Goal: Navigation & Orientation: Understand site structure

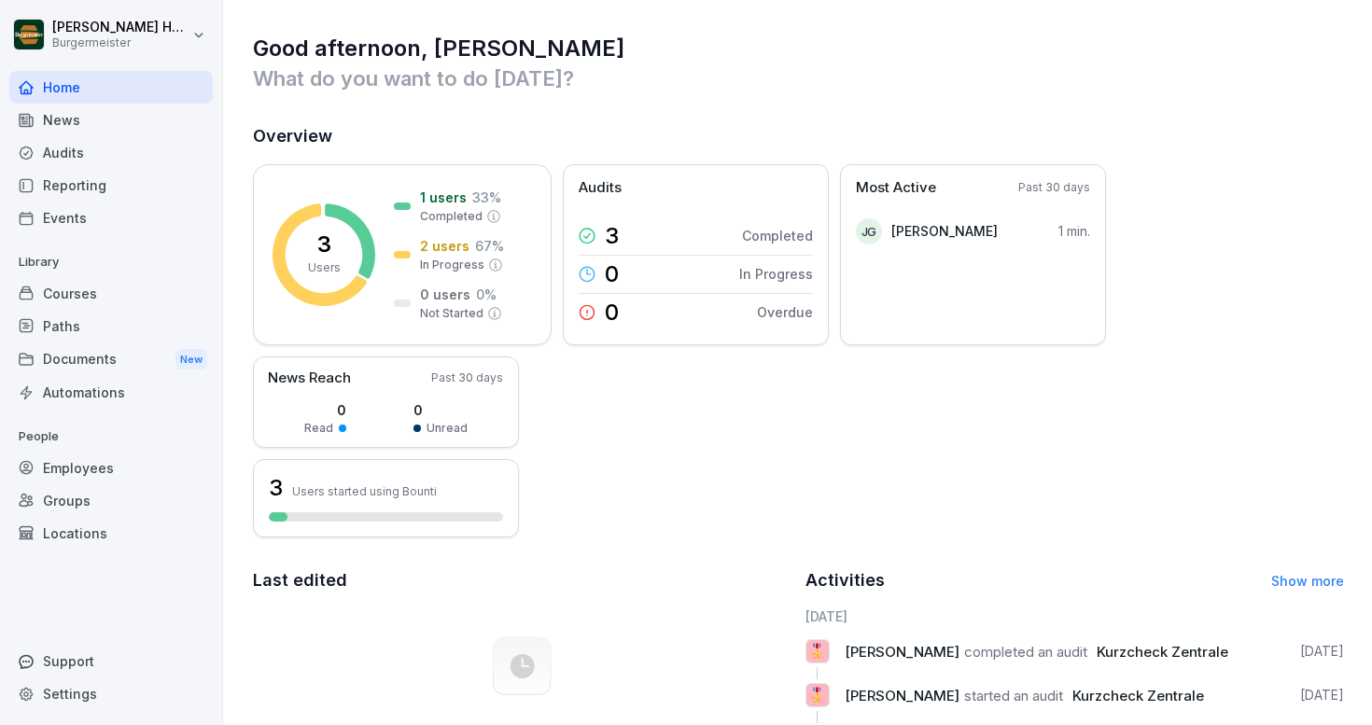
click at [75, 126] on div "News" at bounding box center [111, 120] width 204 height 33
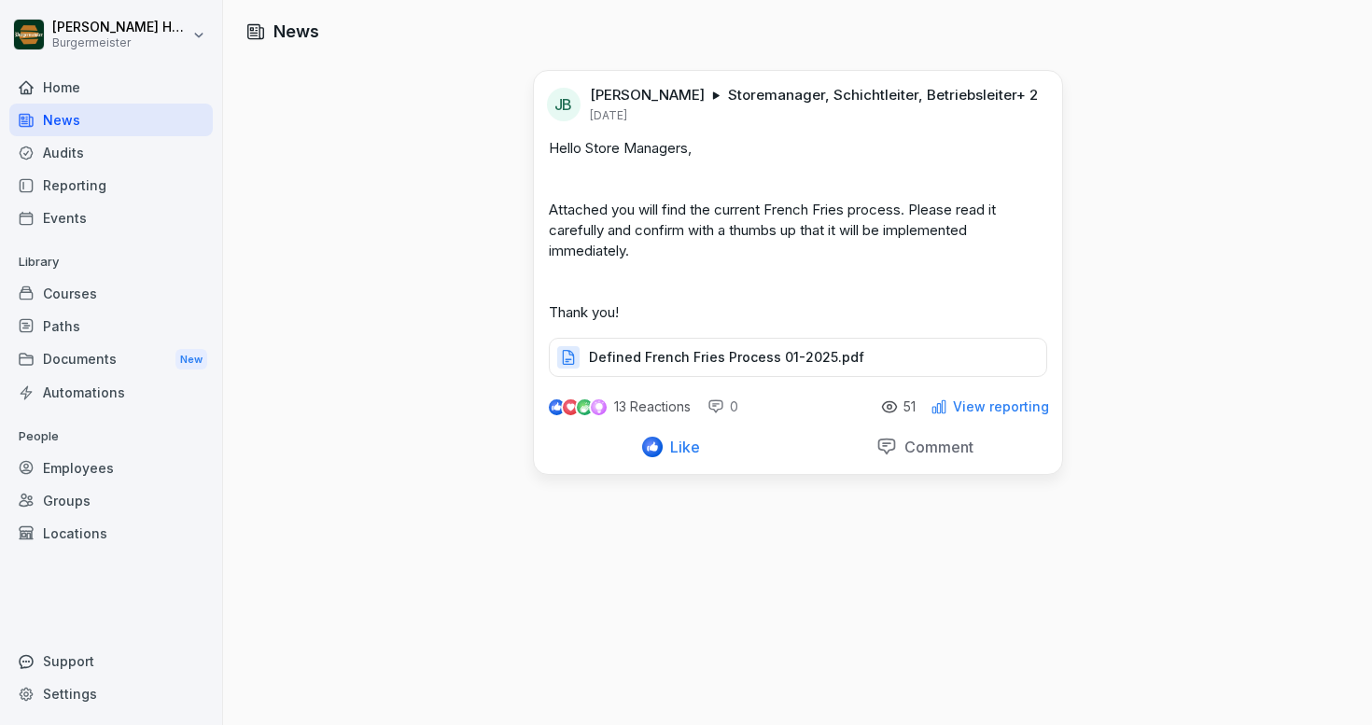
click at [73, 156] on div "Audits" at bounding box center [111, 152] width 204 height 33
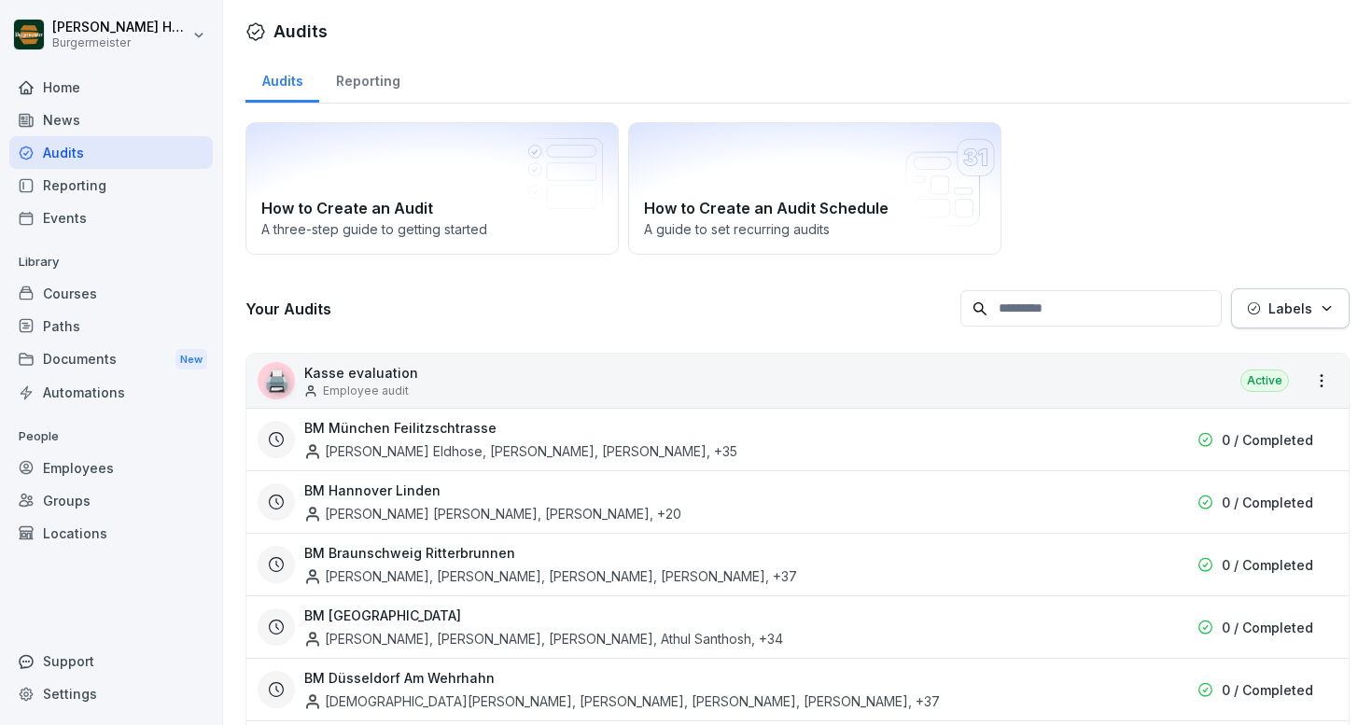
click at [68, 368] on div "Documents New" at bounding box center [111, 360] width 204 height 35
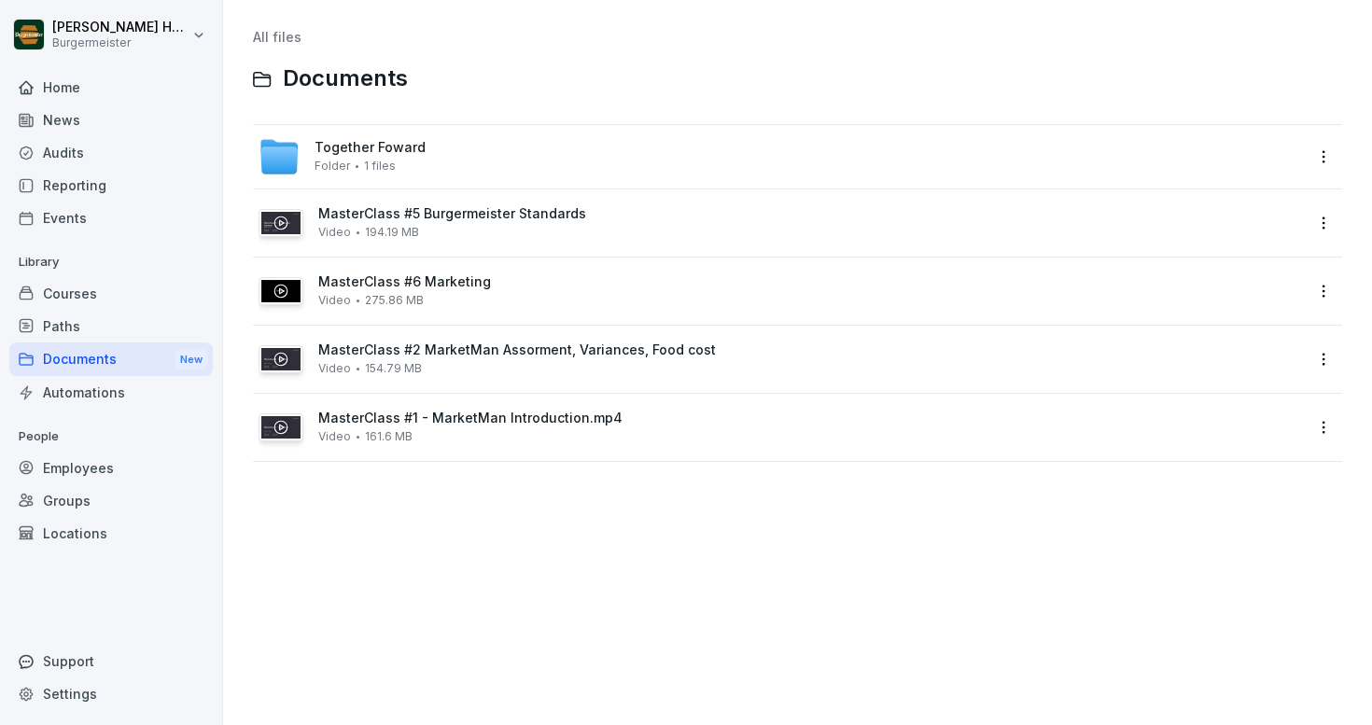
click at [359, 160] on div "Folder 1 files" at bounding box center [355, 166] width 81 height 13
click at [90, 330] on div "Paths" at bounding box center [111, 326] width 204 height 33
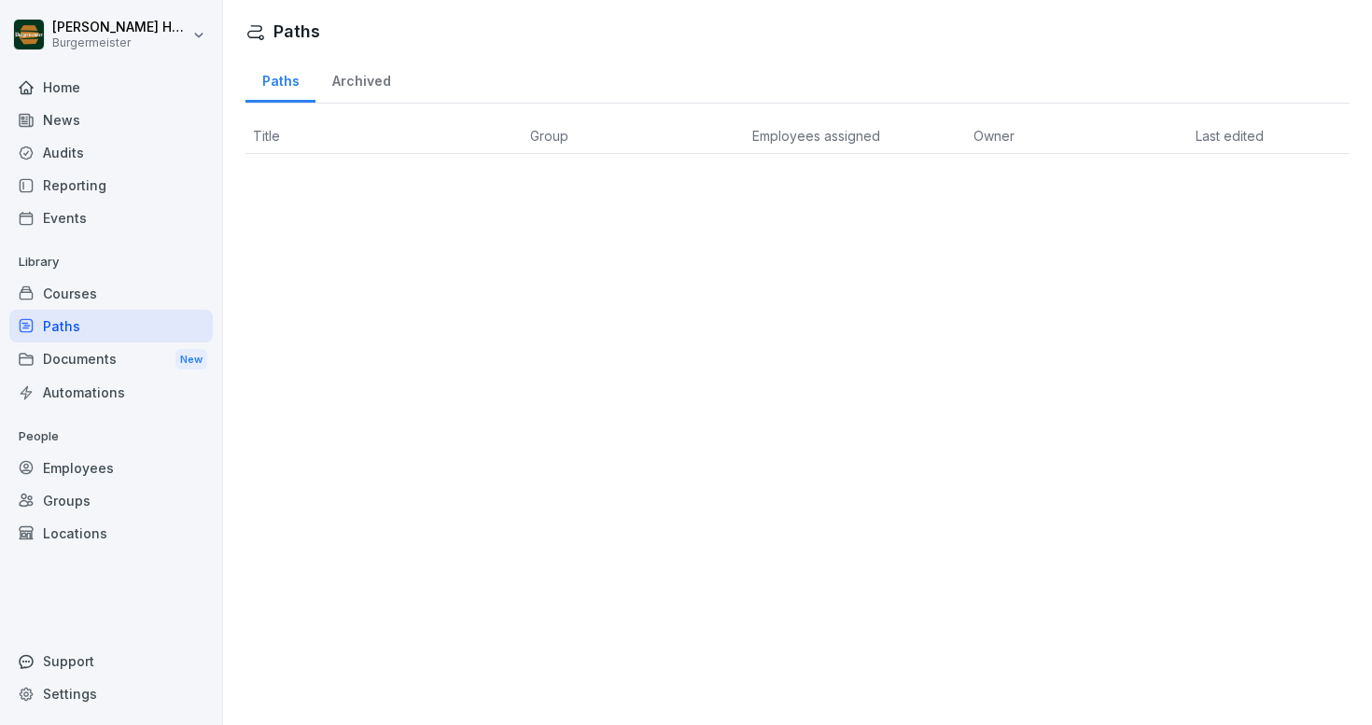
click at [90, 300] on div "Courses" at bounding box center [111, 293] width 204 height 33
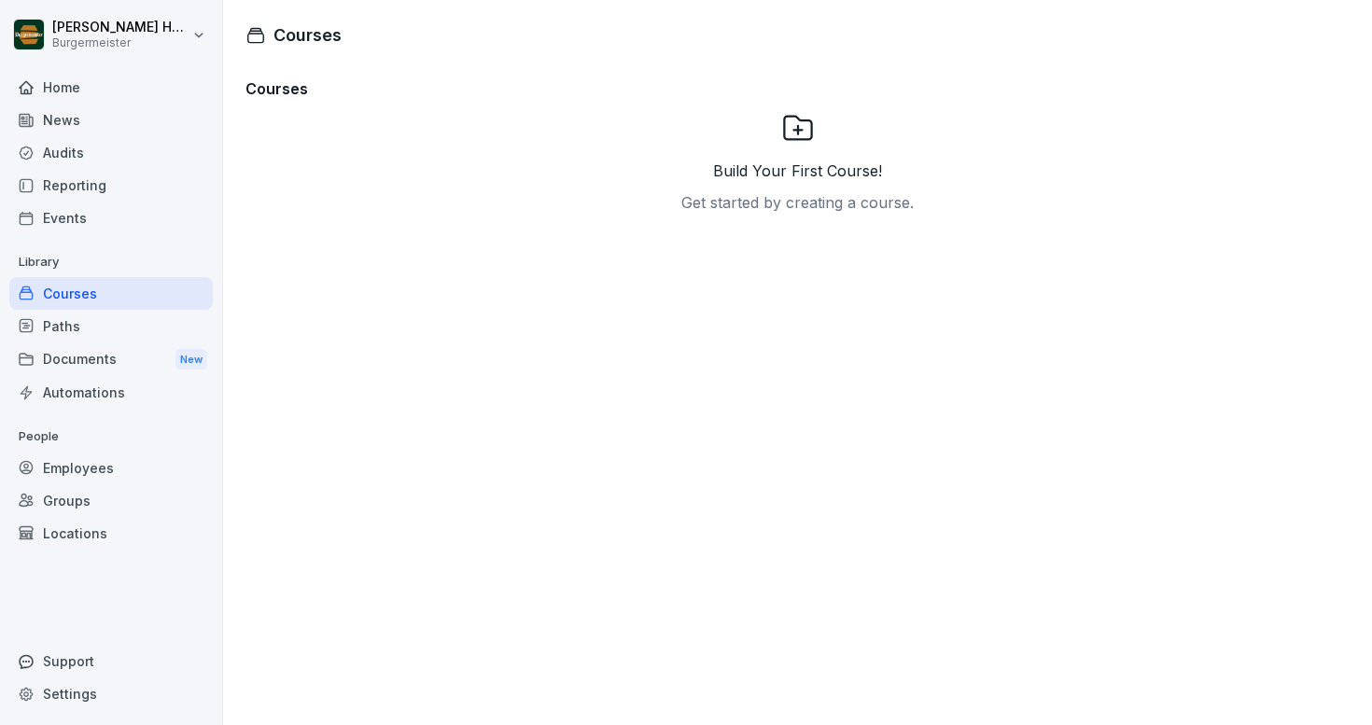
click at [75, 210] on div "Events" at bounding box center [111, 218] width 204 height 33
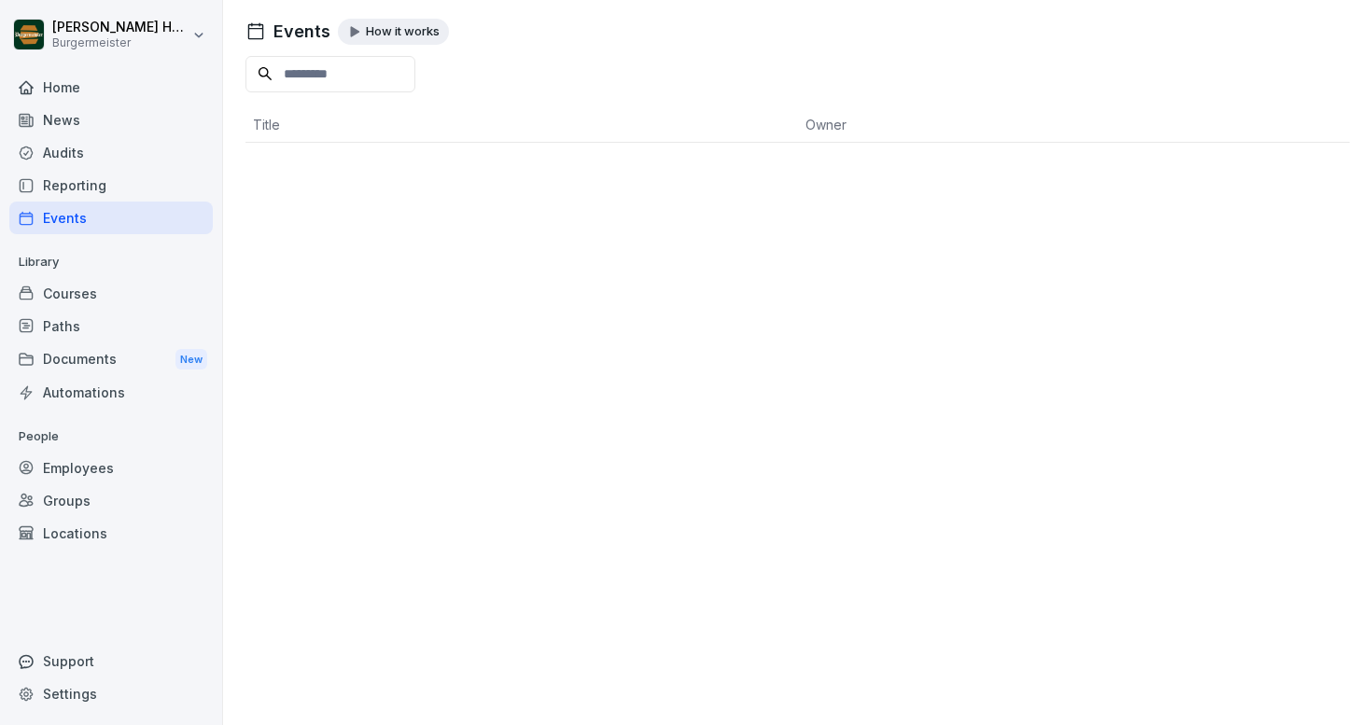
click at [81, 186] on div "Reporting" at bounding box center [111, 185] width 204 height 33
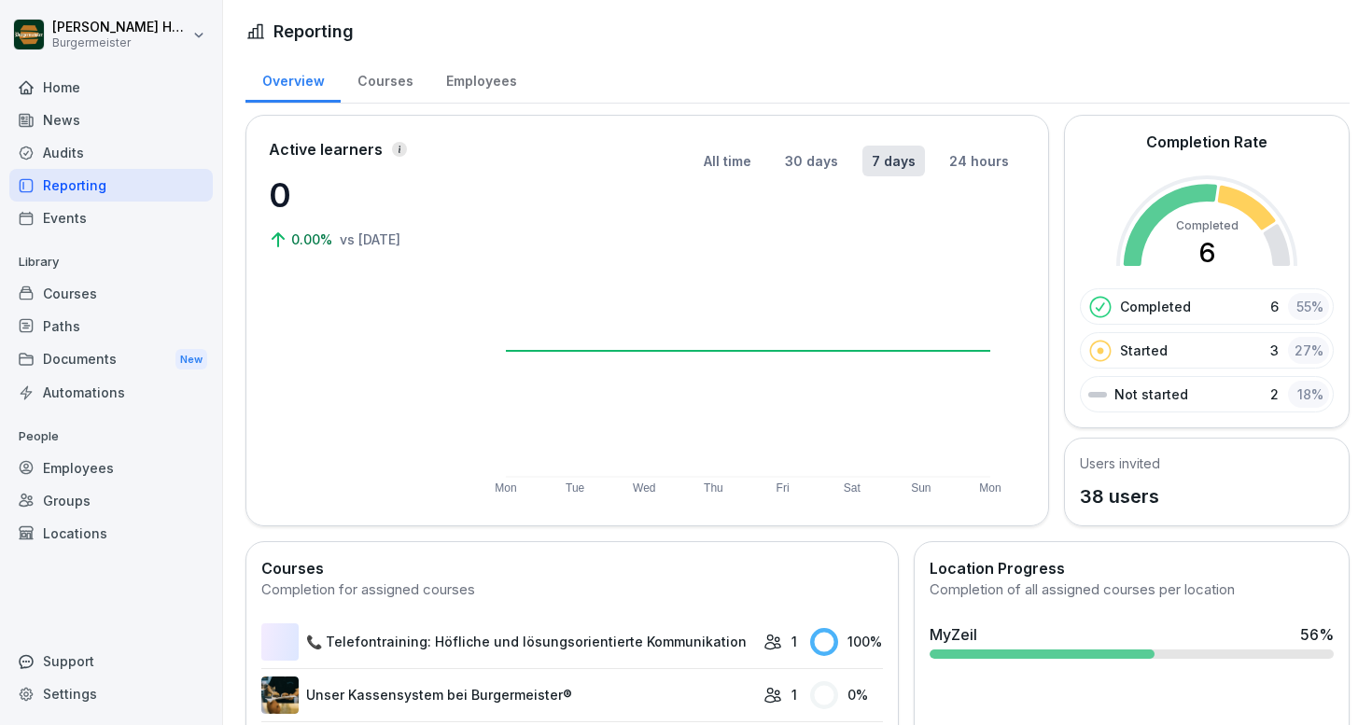
click at [77, 151] on div "Audits" at bounding box center [111, 152] width 204 height 33
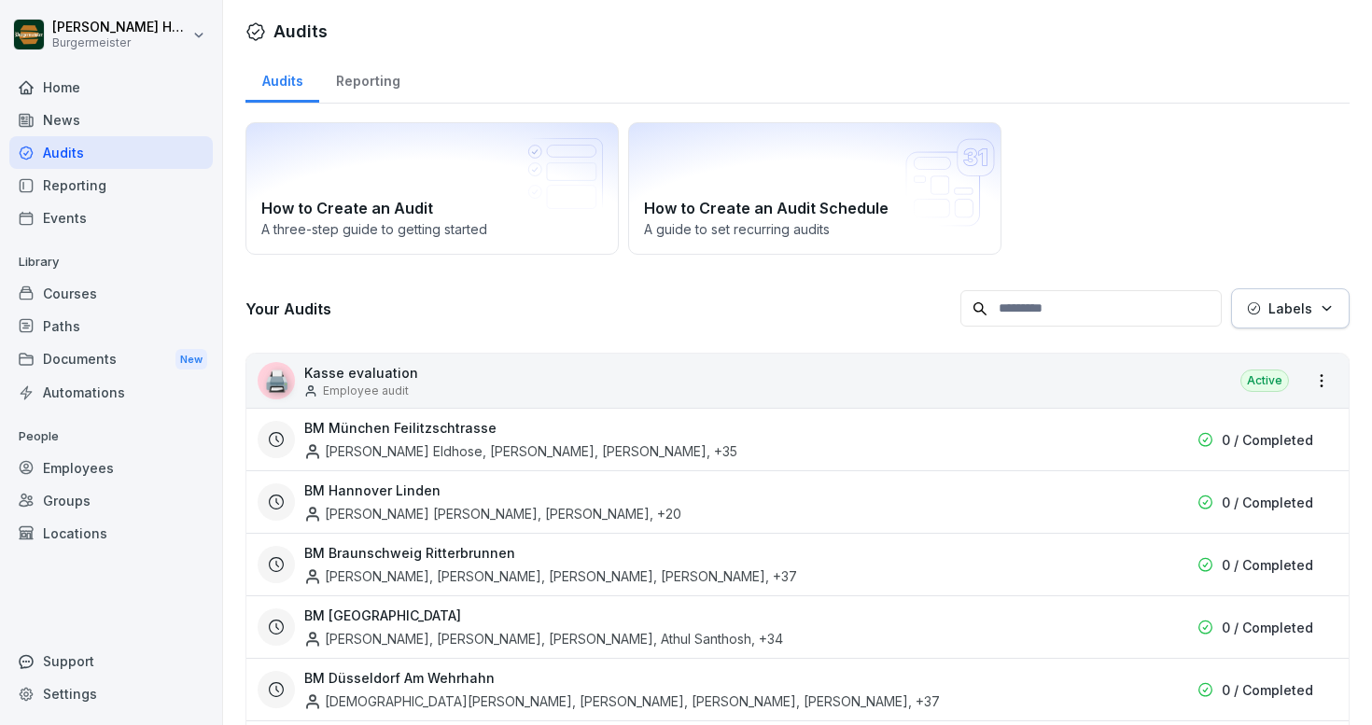
click at [69, 114] on div "News" at bounding box center [111, 120] width 204 height 33
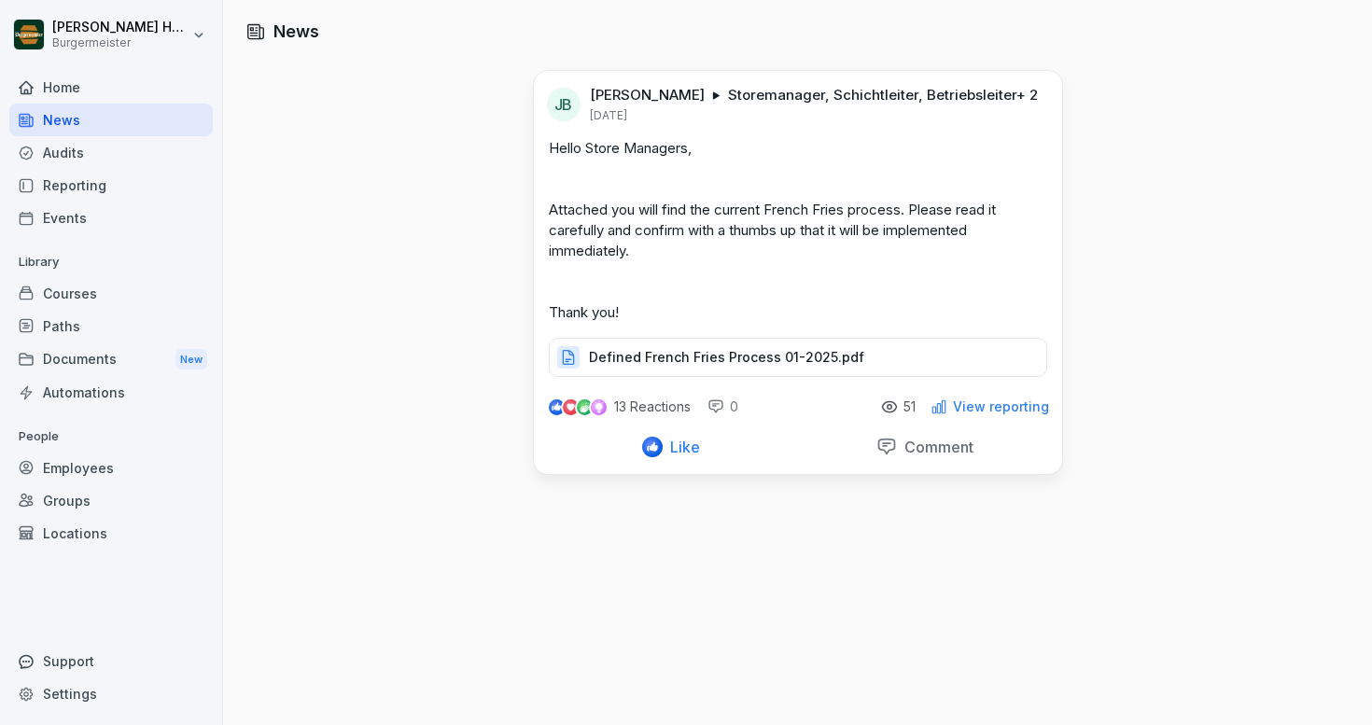
click at [69, 82] on div "Home" at bounding box center [111, 87] width 204 height 33
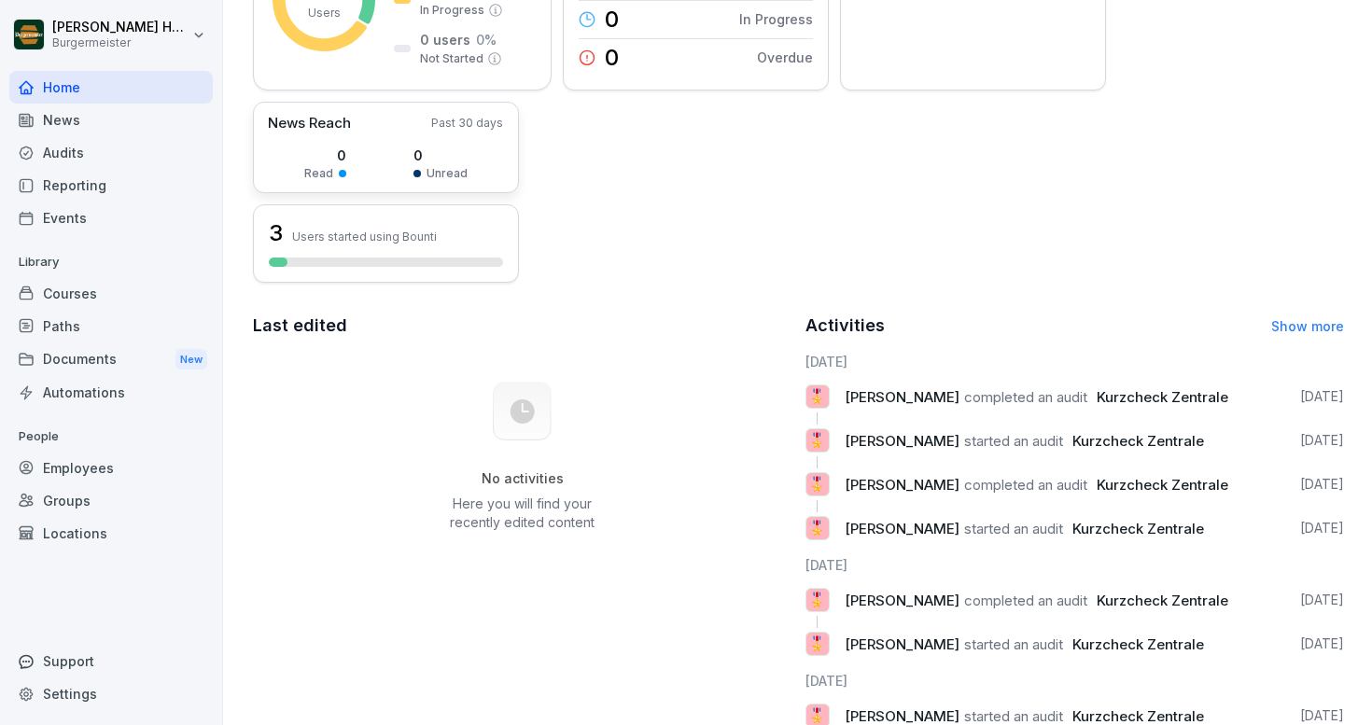
scroll to position [328, 0]
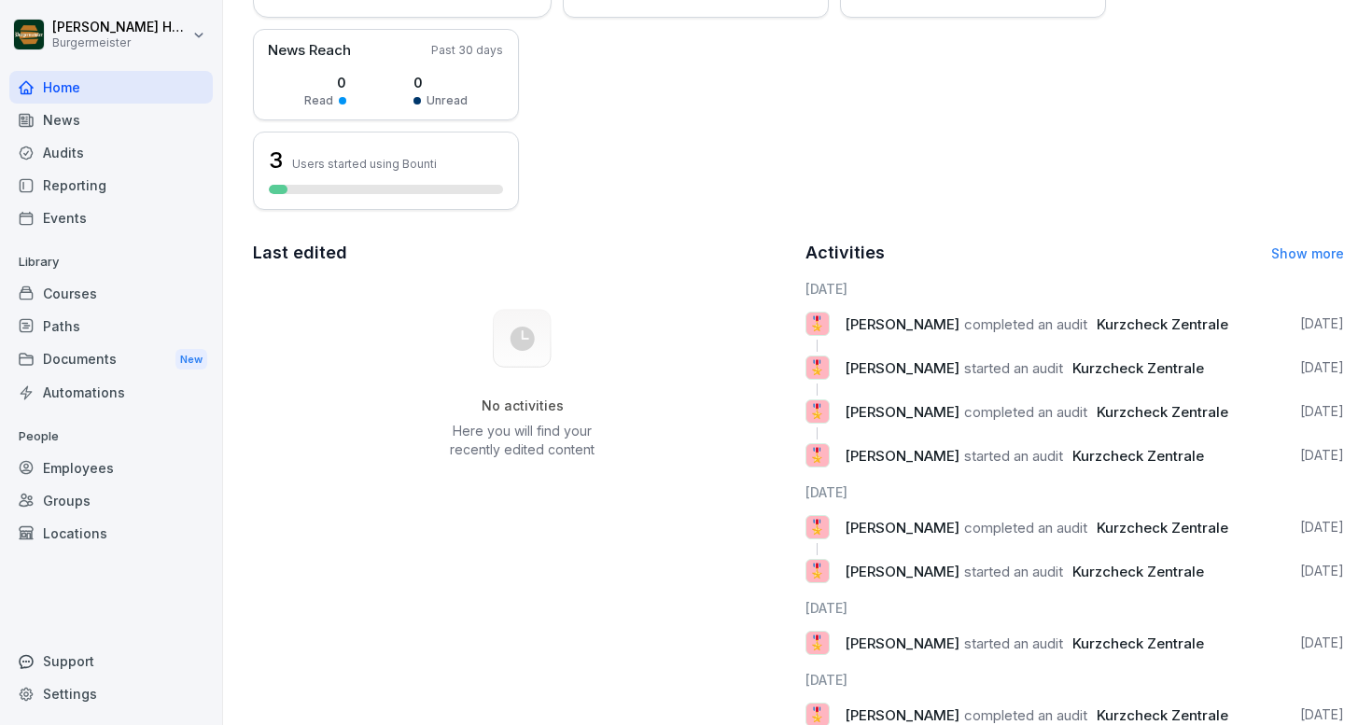
click at [59, 297] on div "Courses" at bounding box center [111, 293] width 204 height 33
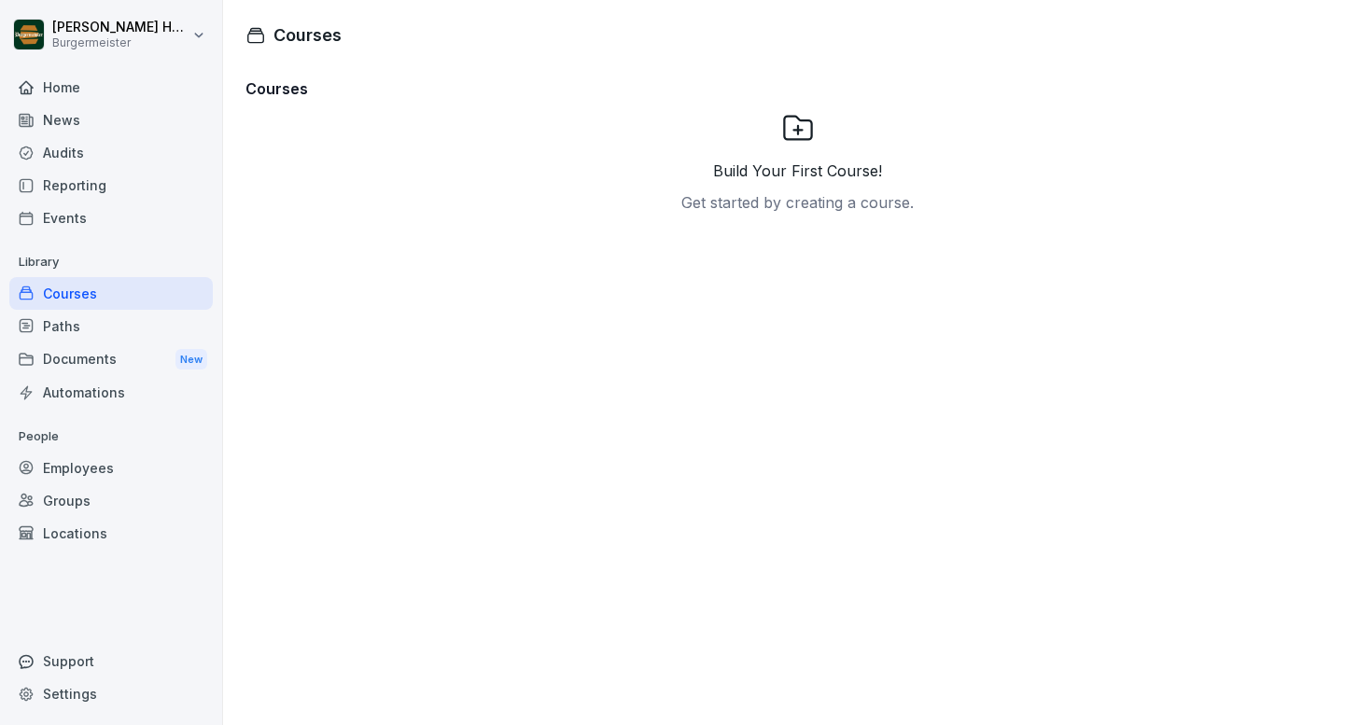
click at [815, 130] on div "Build Your First Course! Get started by creating a course." at bounding box center [798, 241] width 261 height 261
click at [106, 476] on div "Employees" at bounding box center [111, 468] width 204 height 33
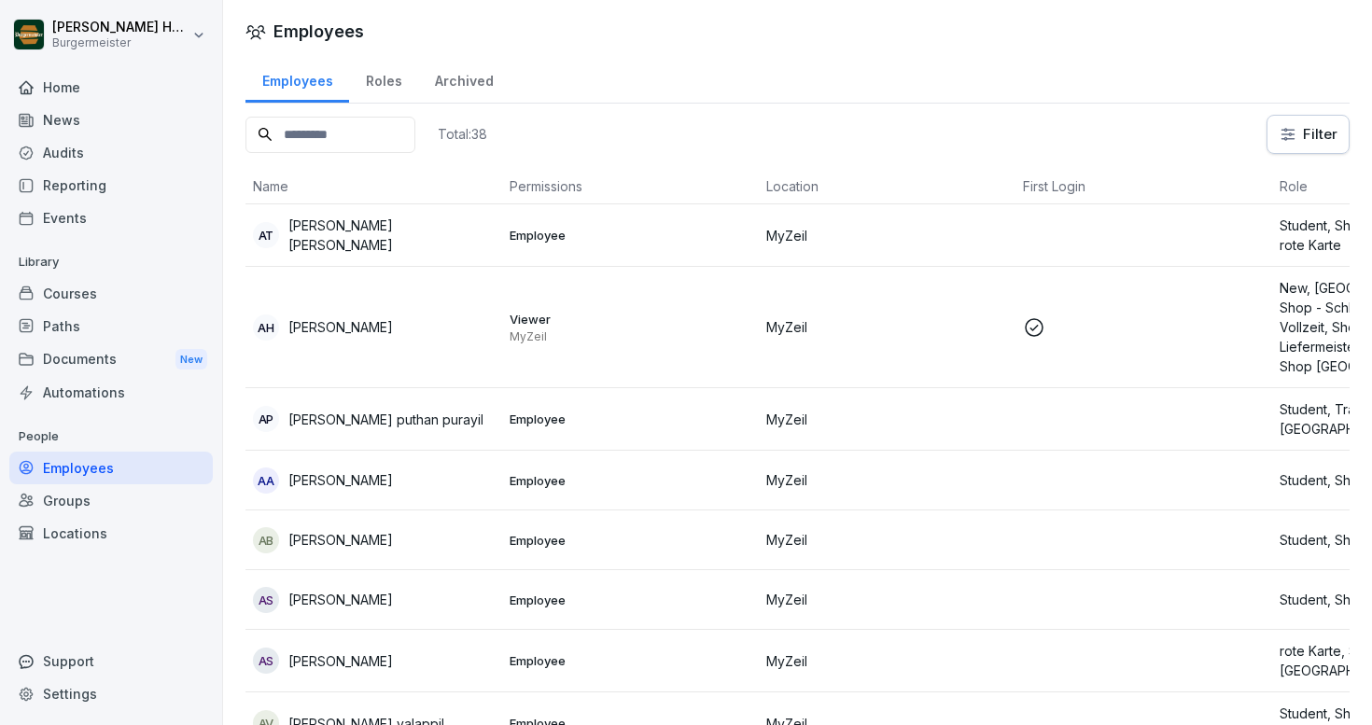
click at [575, 426] on p "Employee" at bounding box center [631, 419] width 242 height 17
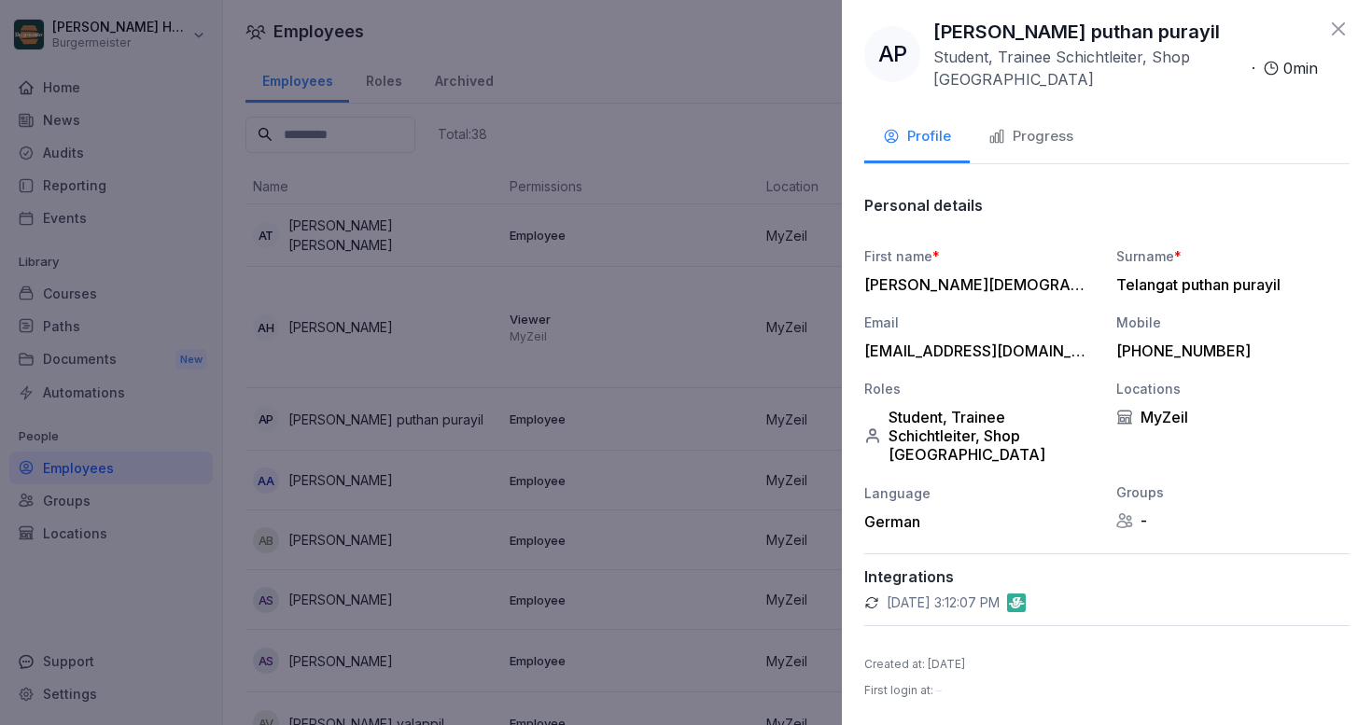
scroll to position [35, 0]
click at [899, 520] on div "German" at bounding box center [981, 522] width 233 height 19
click at [932, 526] on div "German" at bounding box center [981, 522] width 233 height 19
click at [1132, 513] on icon at bounding box center [1125, 521] width 17 height 17
click at [1131, 519] on icon at bounding box center [1125, 520] width 14 height 14
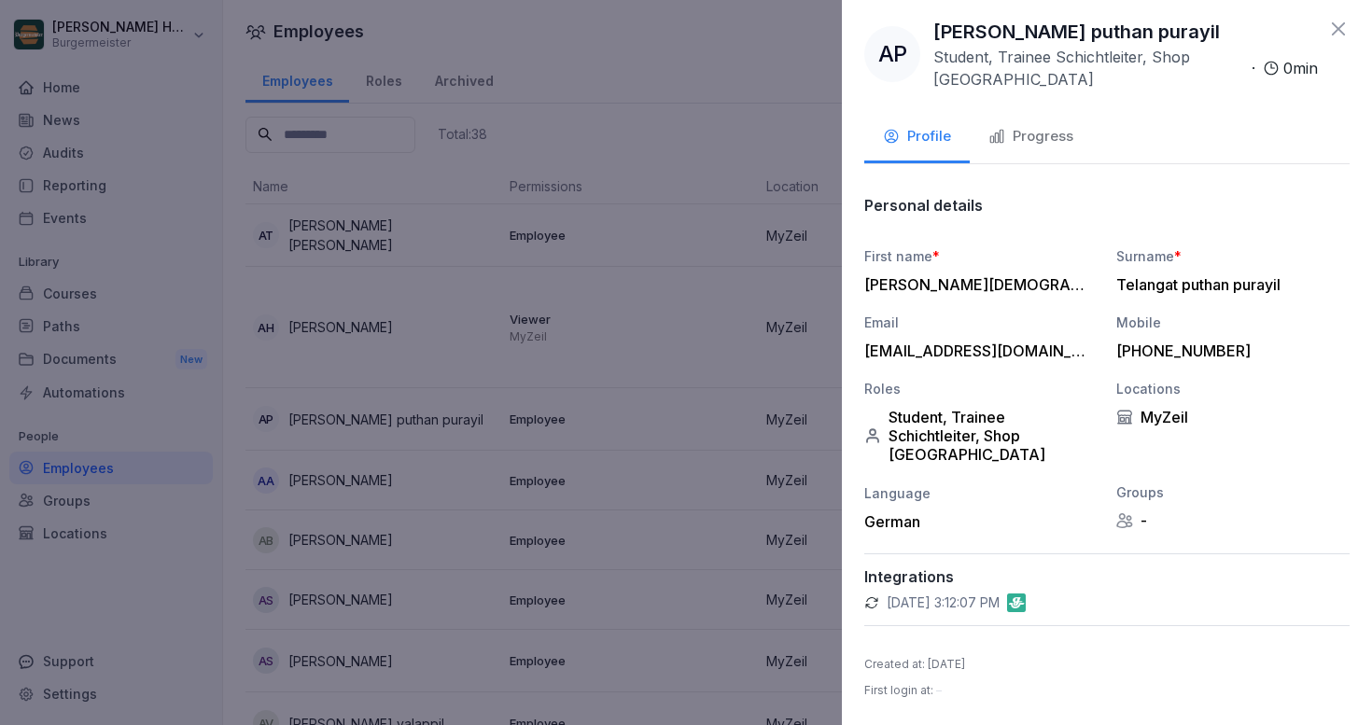
click at [1340, 18] on icon at bounding box center [1339, 29] width 22 height 22
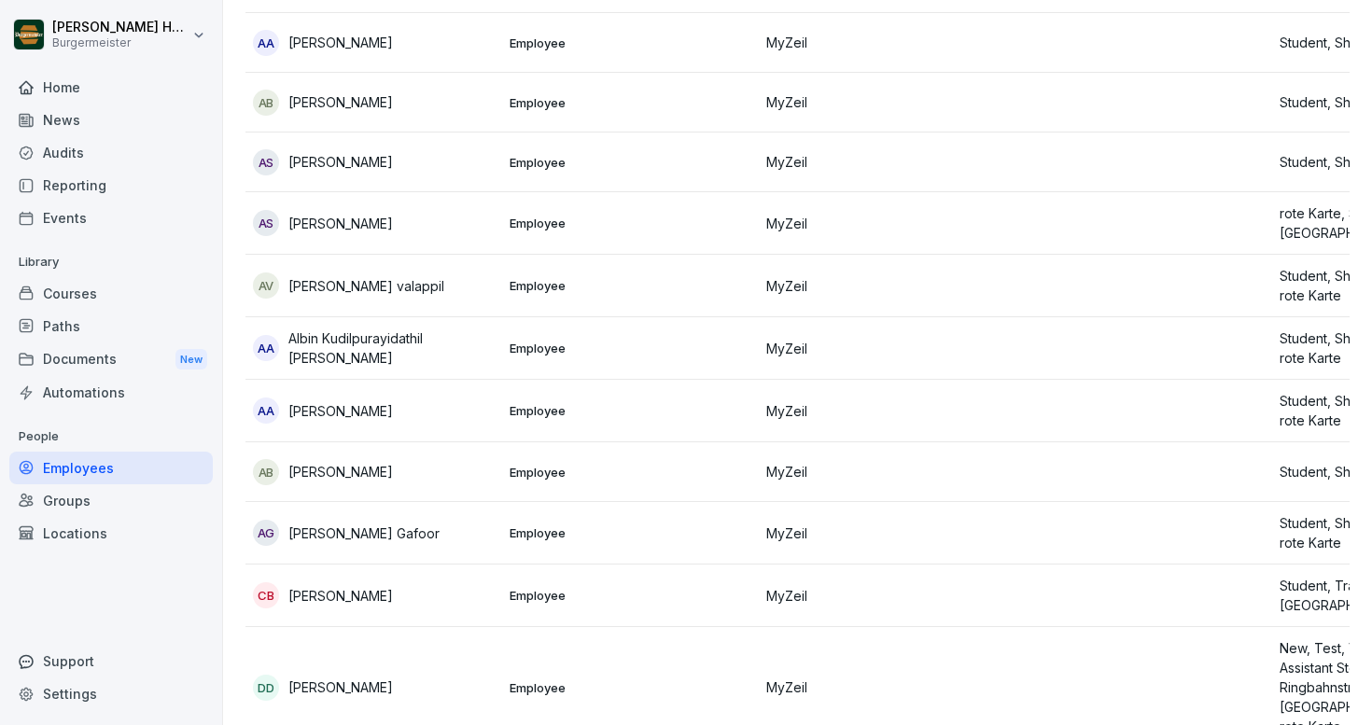
scroll to position [449, 0]
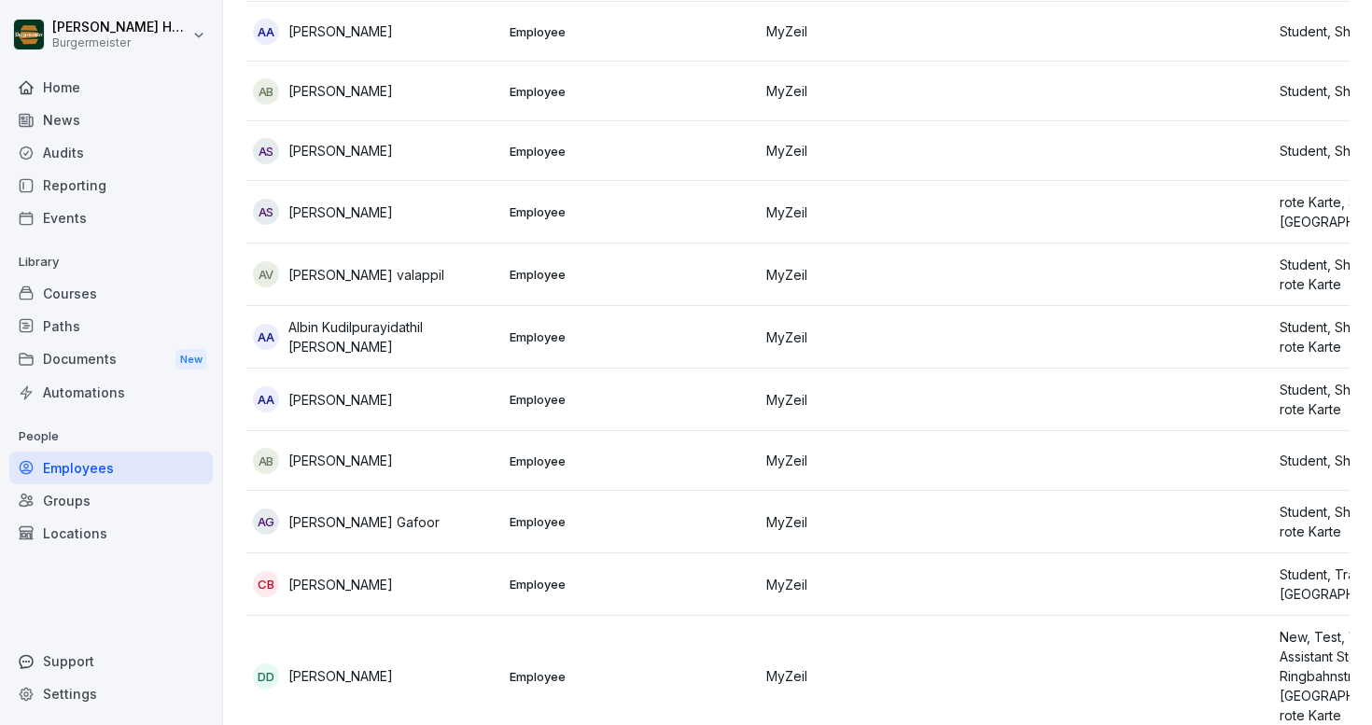
click at [140, 493] on div "Groups" at bounding box center [111, 501] width 204 height 33
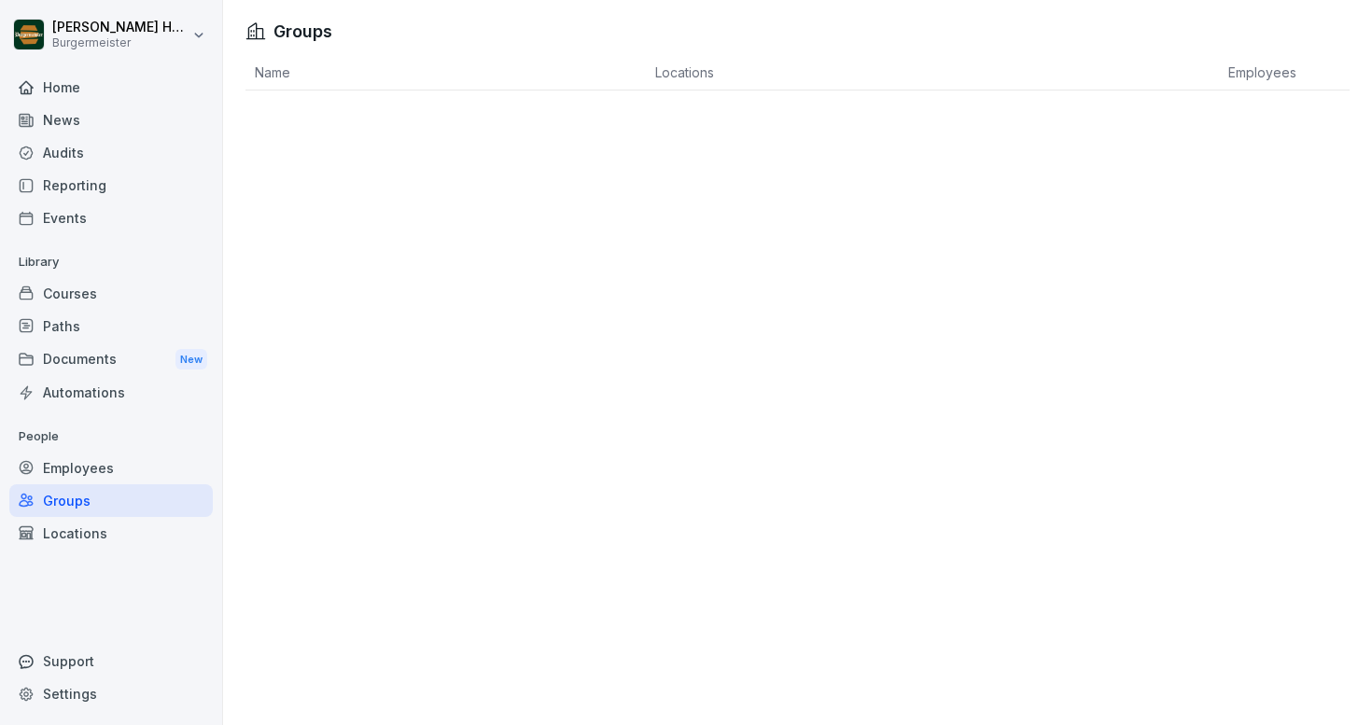
click at [1256, 73] on th "Employees" at bounding box center [1284, 72] width 131 height 35
click at [702, 69] on th "Locations" at bounding box center [932, 72] width 573 height 35
click at [73, 394] on div "Automations" at bounding box center [111, 392] width 204 height 33
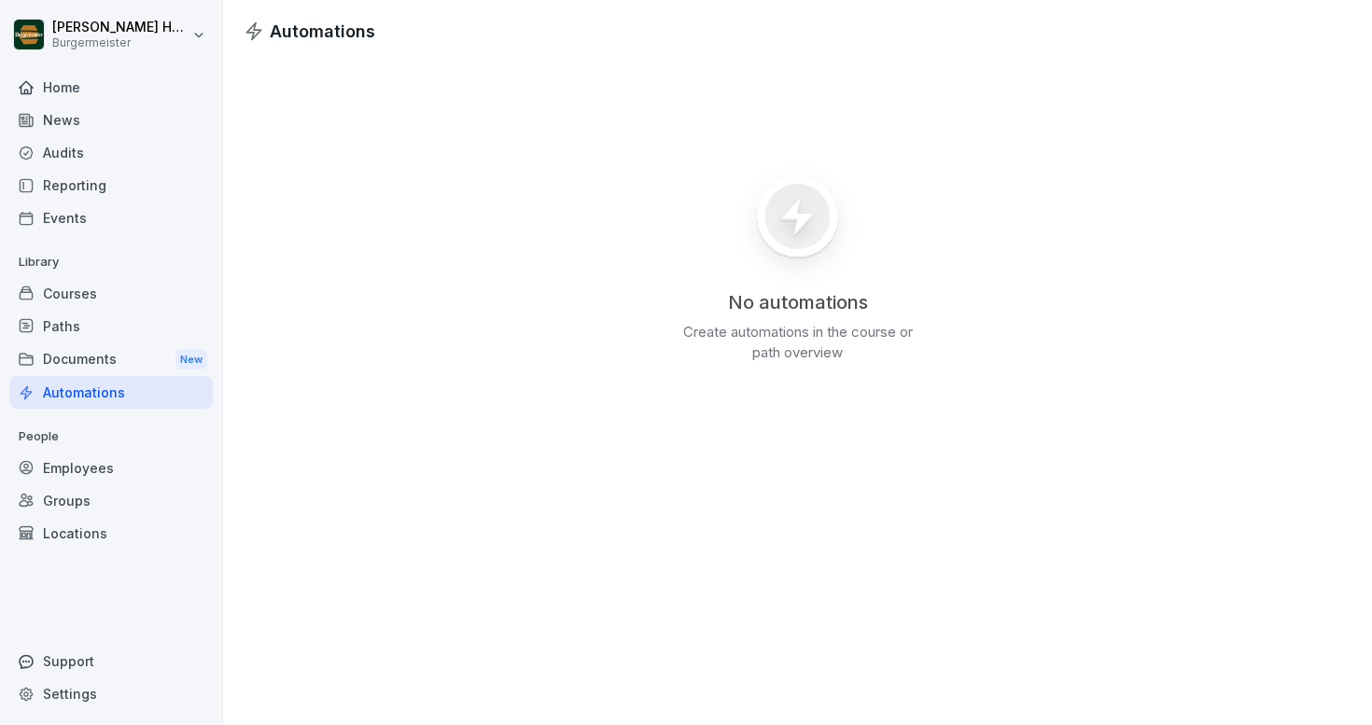
click at [76, 365] on div "Documents New" at bounding box center [111, 360] width 204 height 35
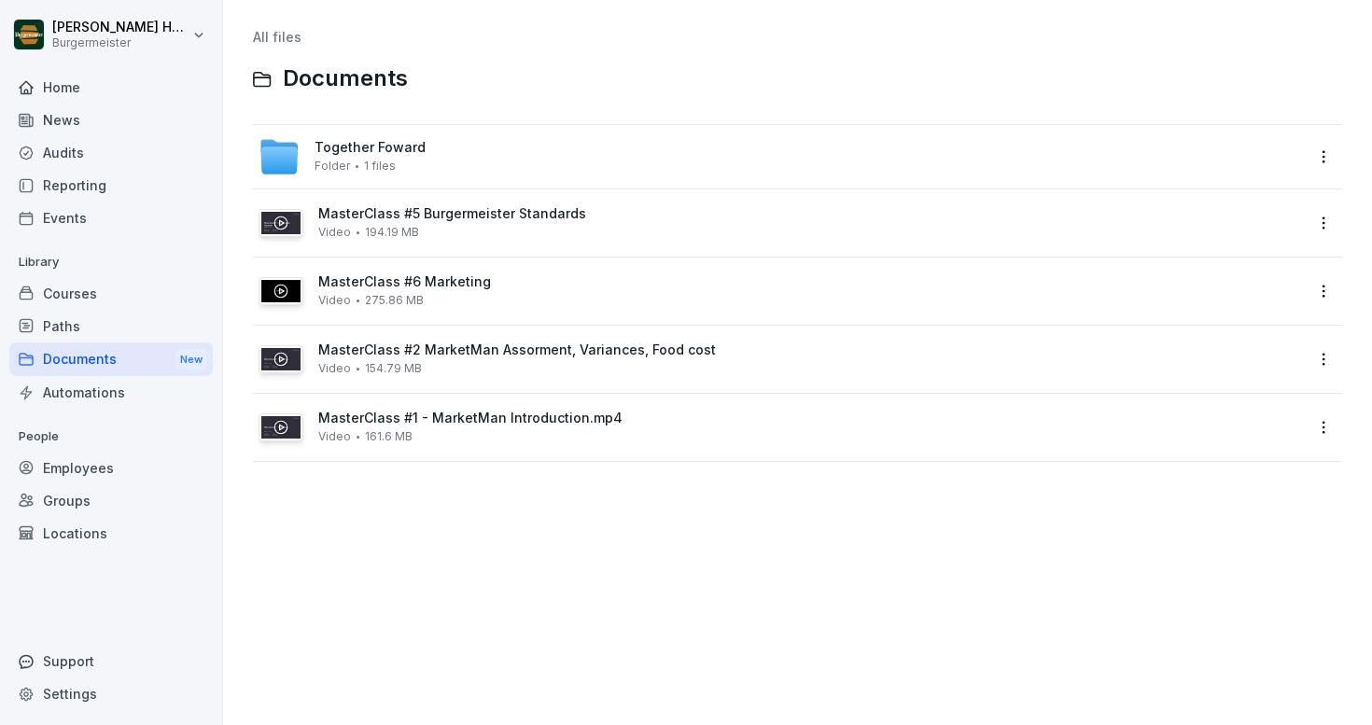
click at [76, 330] on div "Paths" at bounding box center [111, 326] width 204 height 33
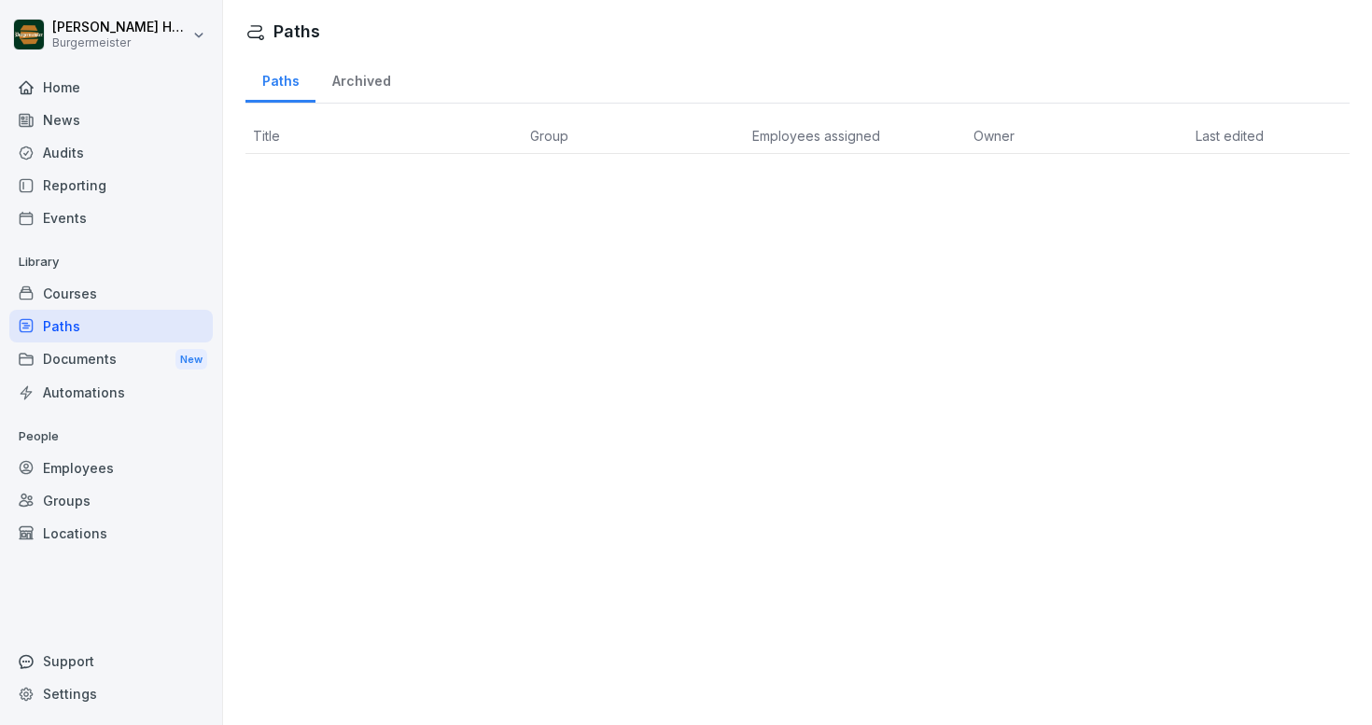
click at [74, 291] on div "Courses" at bounding box center [111, 293] width 204 height 33
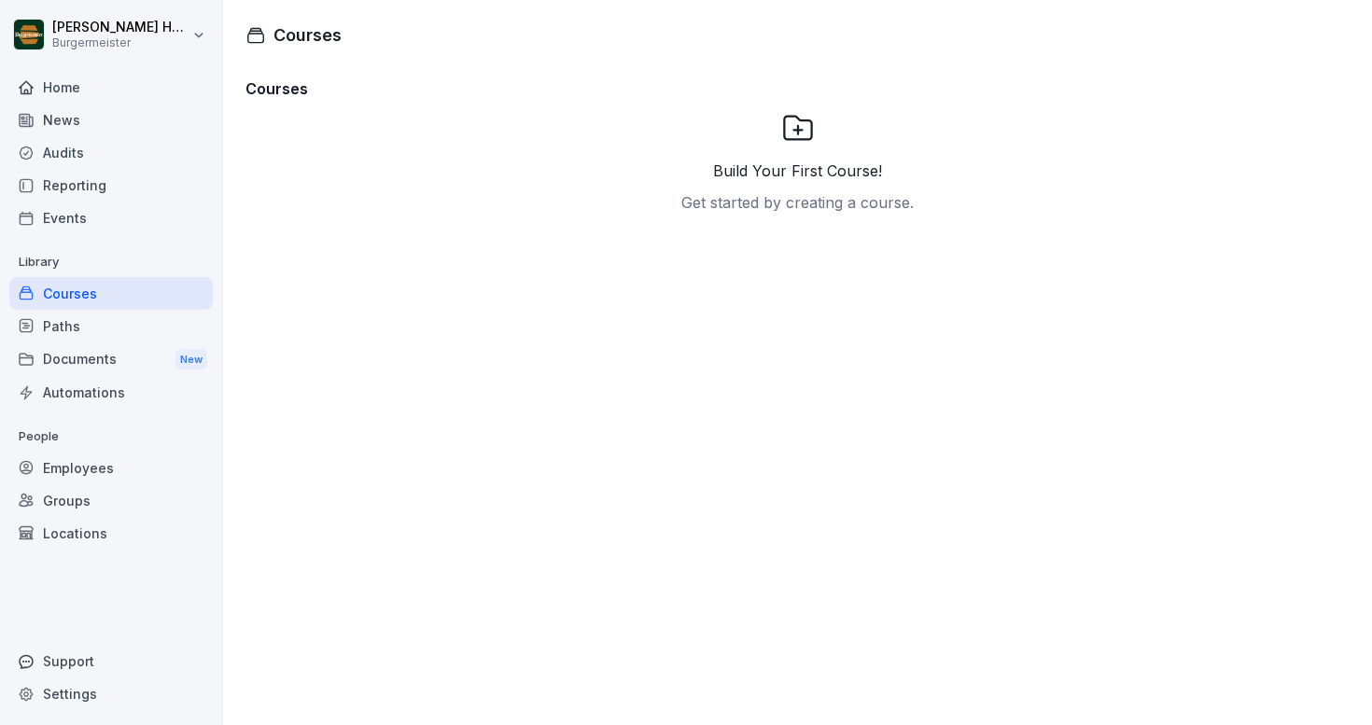
click at [51, 465] on div "Employees" at bounding box center [111, 468] width 204 height 33
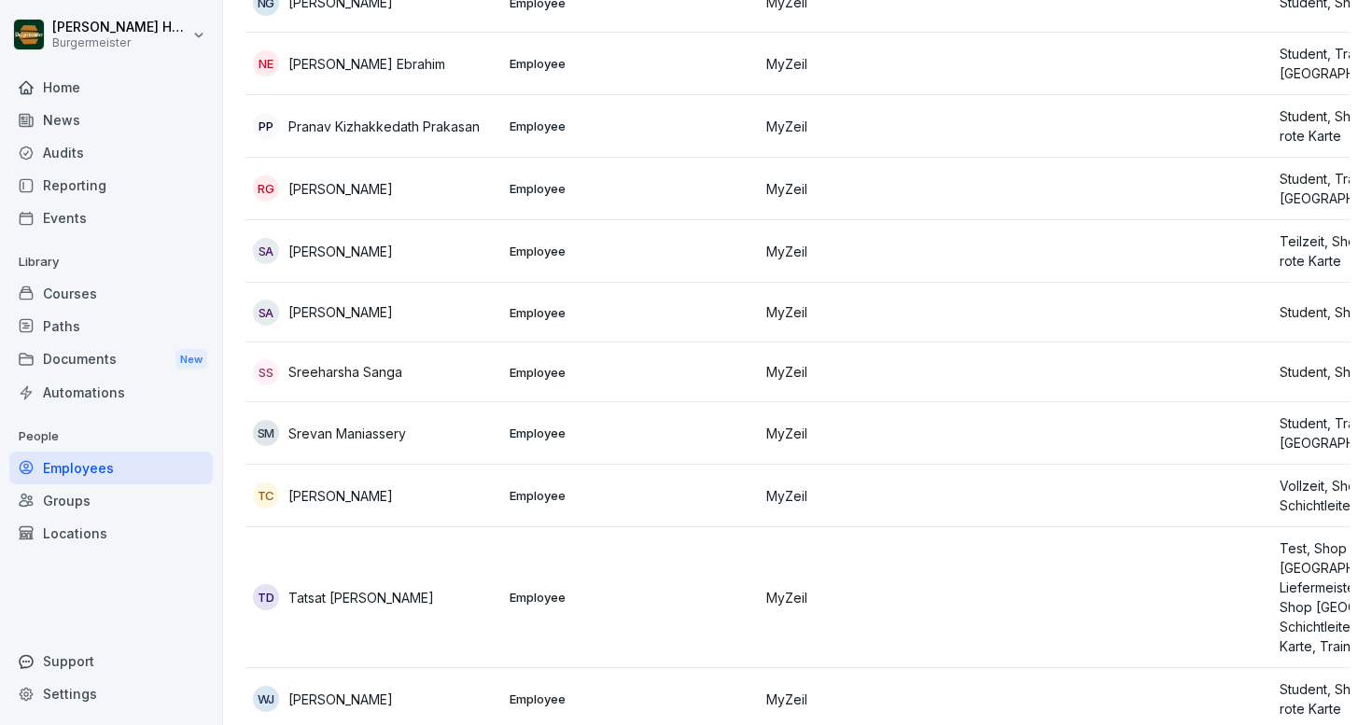
click at [57, 698] on div "Settings" at bounding box center [111, 694] width 204 height 33
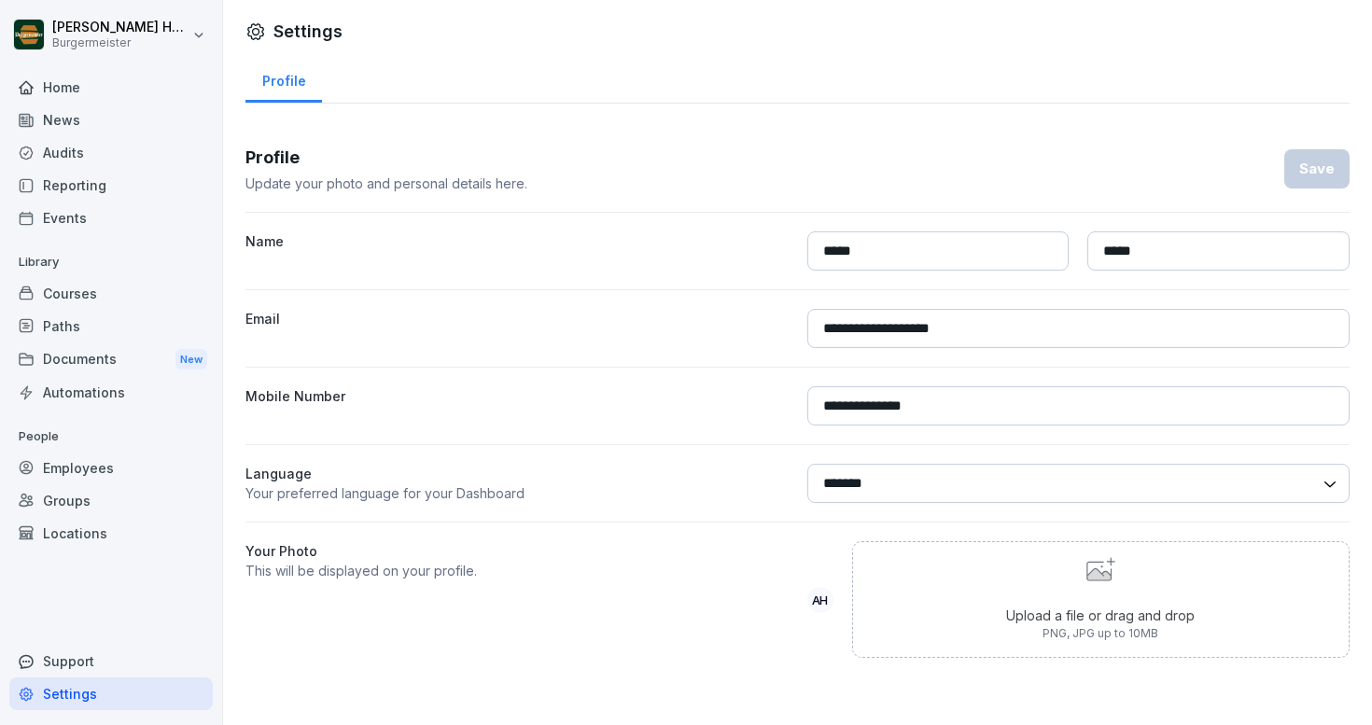
click at [92, 359] on div "Documents New" at bounding box center [111, 360] width 204 height 35
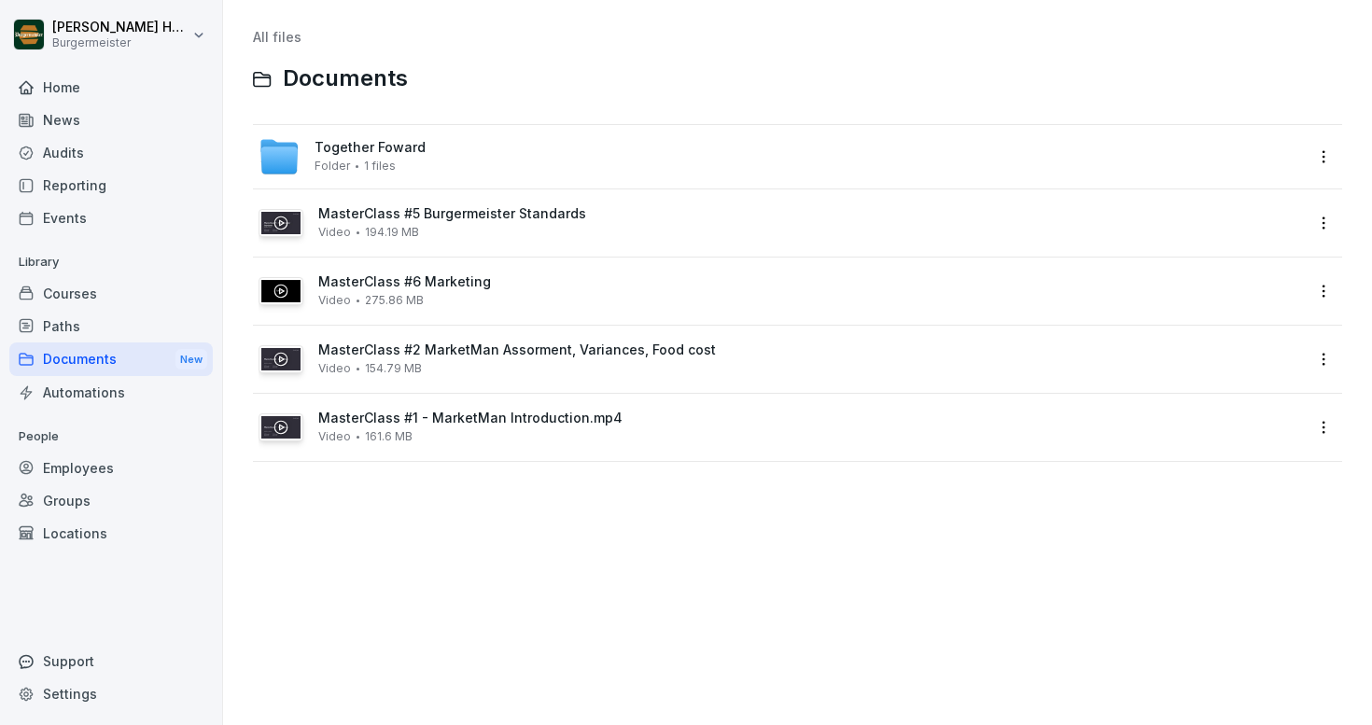
click at [86, 327] on div "Paths" at bounding box center [111, 326] width 204 height 33
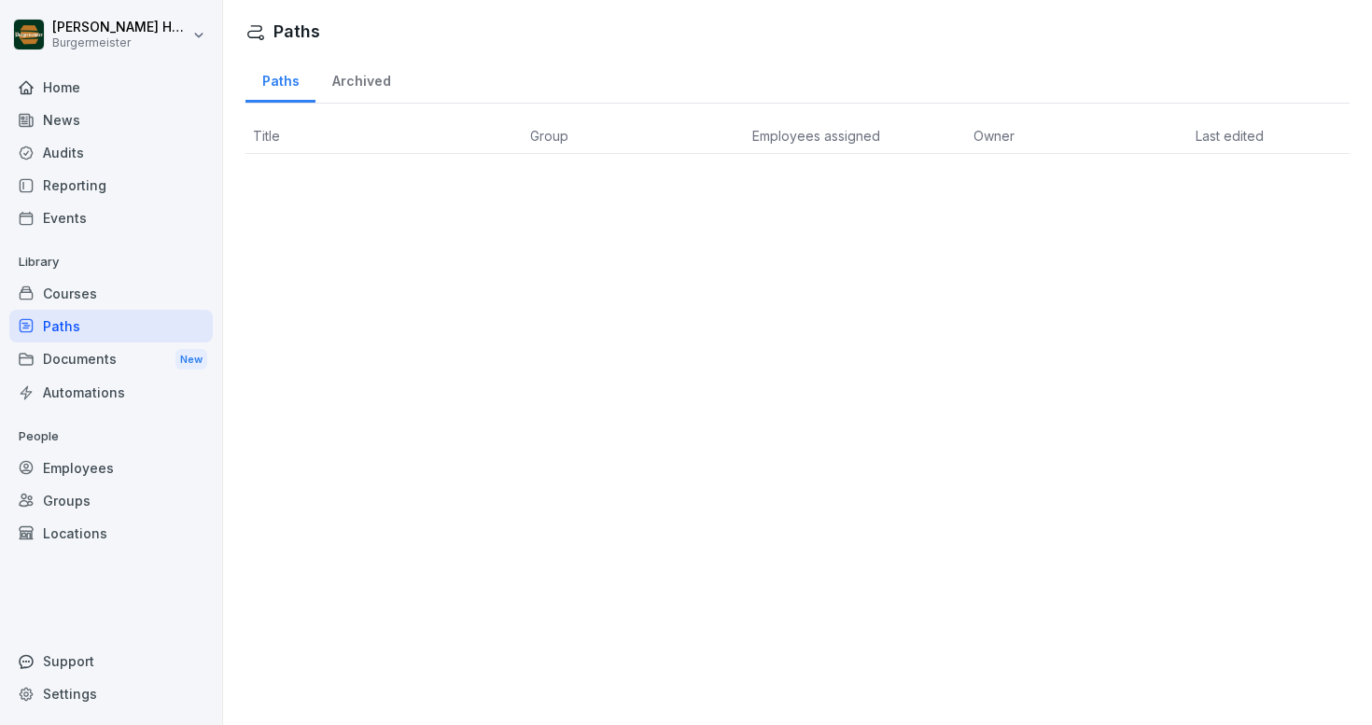
click at [81, 289] on div "Courses" at bounding box center [111, 293] width 204 height 33
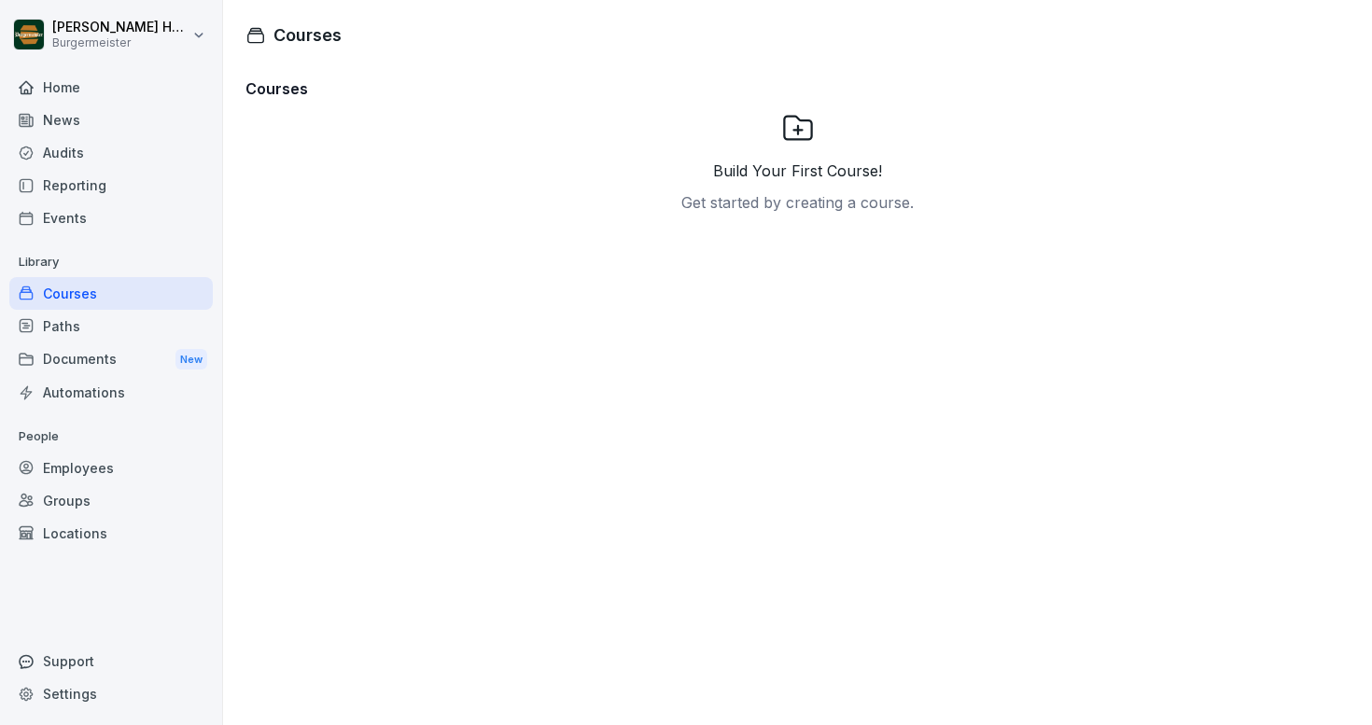
click at [74, 216] on div "Events" at bounding box center [111, 218] width 204 height 33
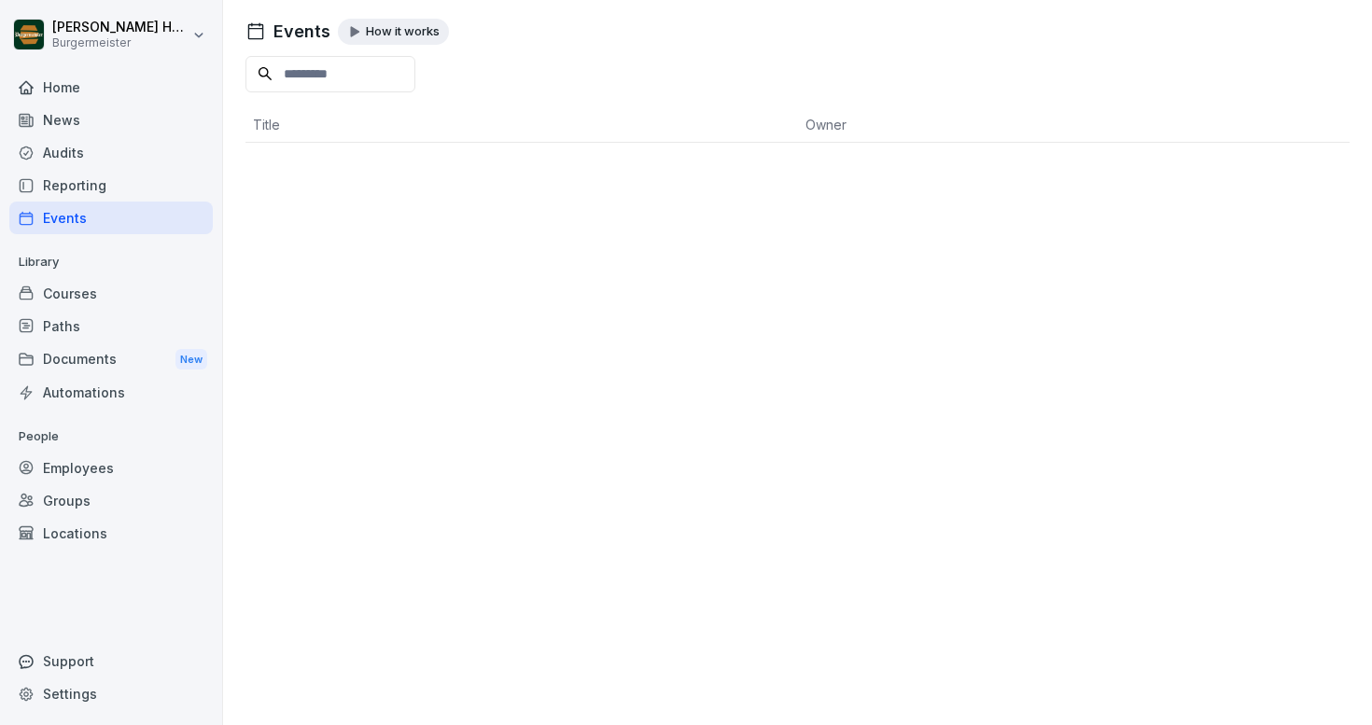
click at [74, 469] on div "Employees" at bounding box center [111, 468] width 204 height 33
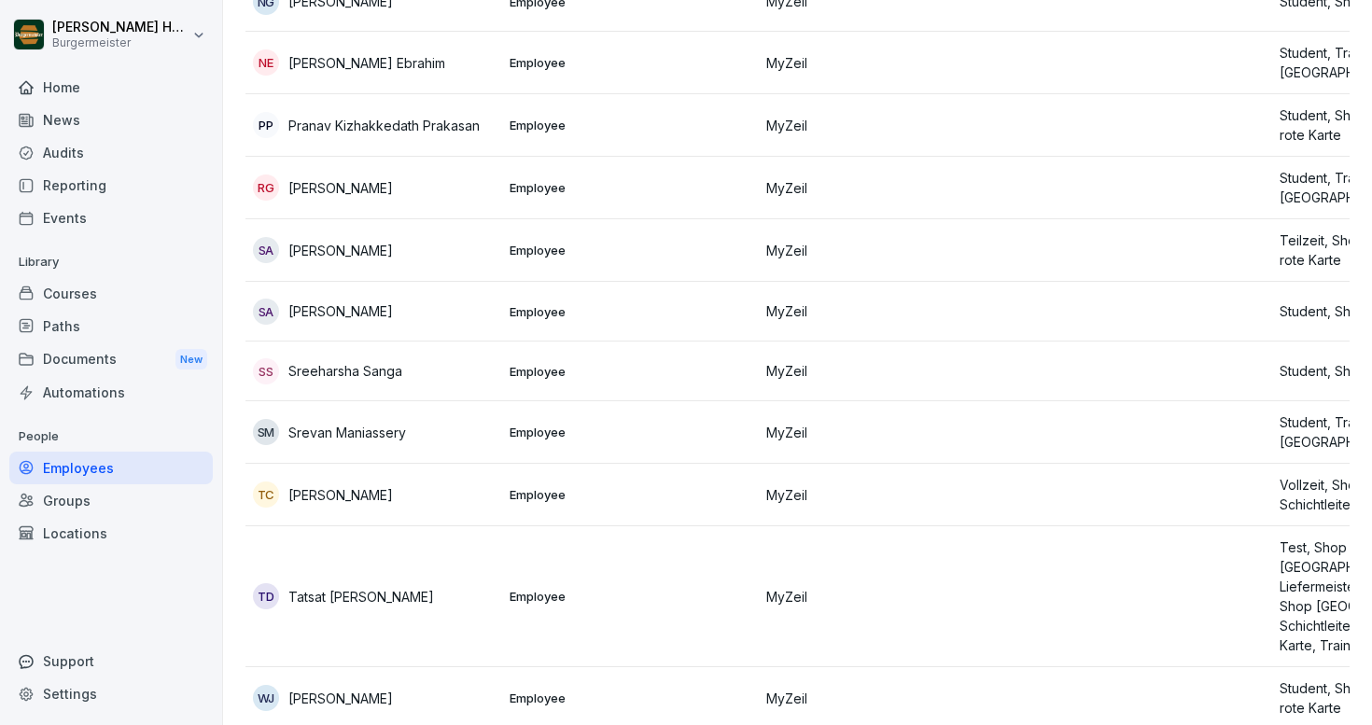
scroll to position [2102, 0]
click at [521, 589] on p "Employee" at bounding box center [631, 597] width 242 height 17
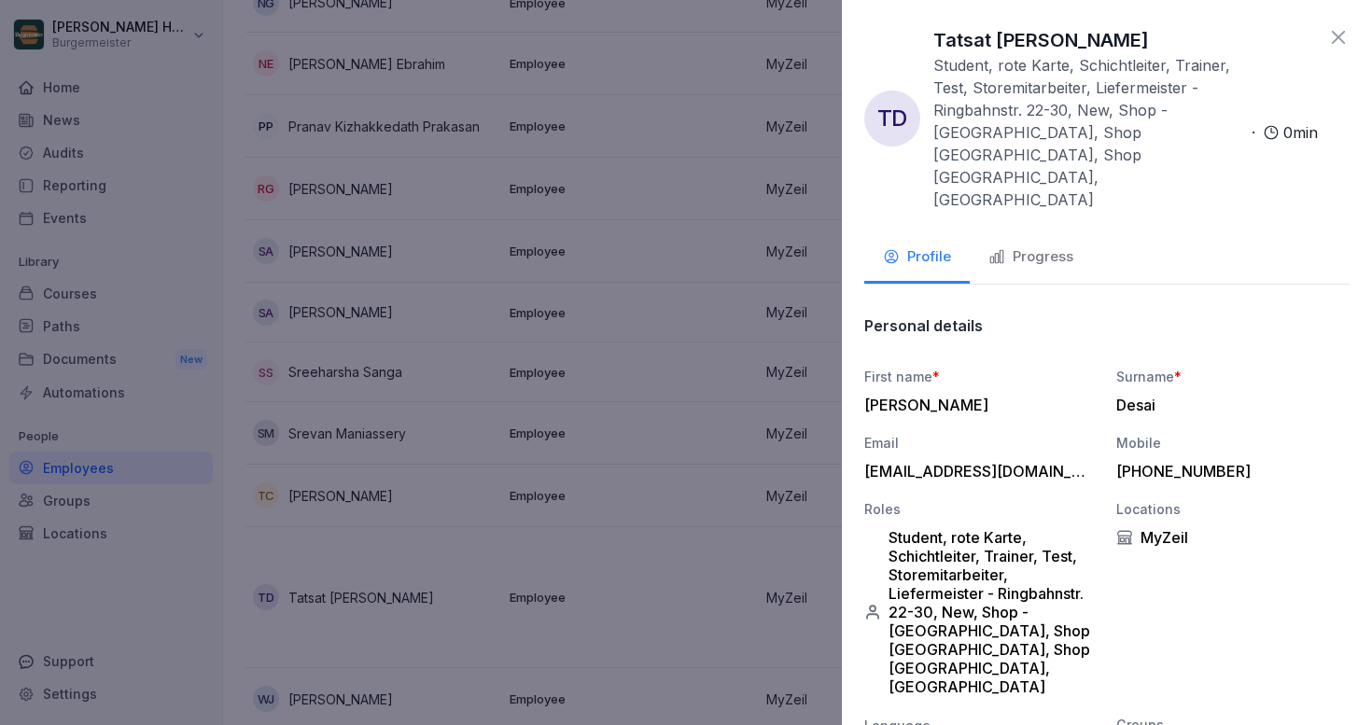
scroll to position [0, 0]
click at [1029, 246] on div "Progress" at bounding box center [1031, 256] width 85 height 21
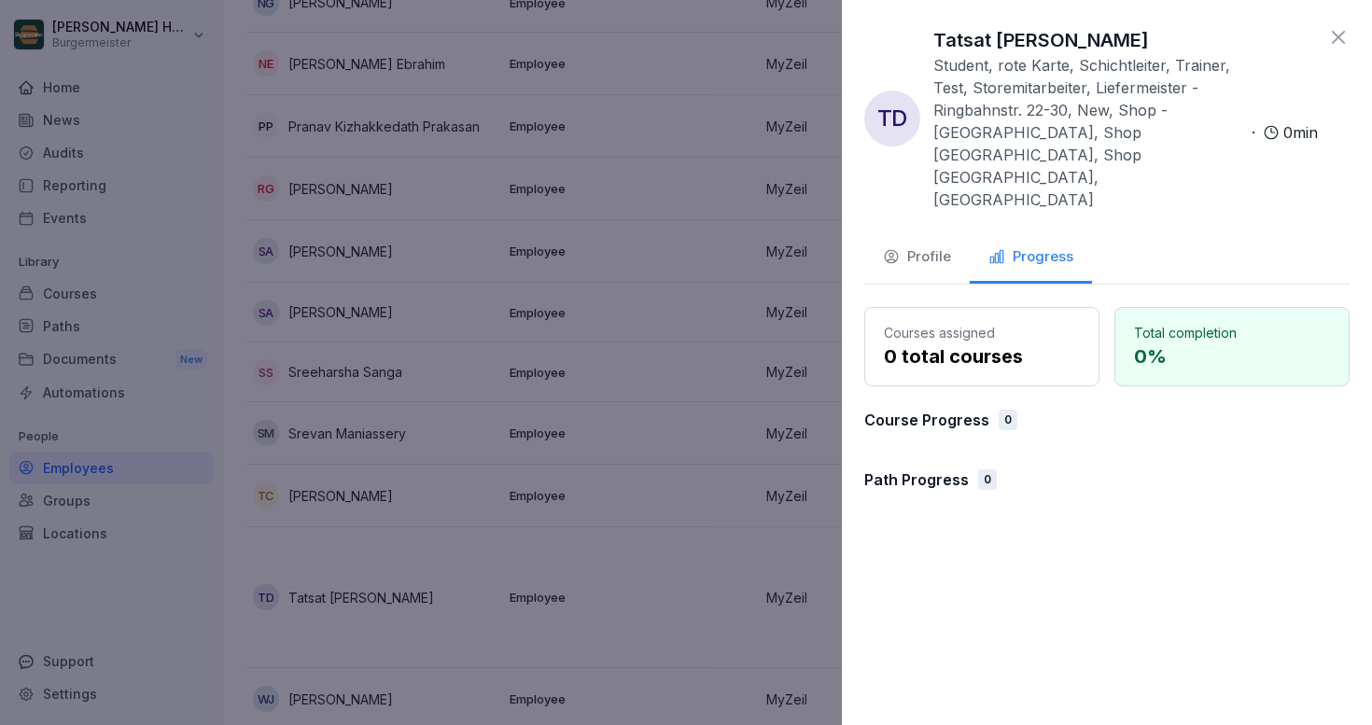
click at [1008, 410] on div "0" at bounding box center [1008, 420] width 19 height 21
click at [990, 470] on div "0" at bounding box center [987, 480] width 19 height 21
click at [1164, 343] on p "0 %" at bounding box center [1232, 357] width 196 height 28
click at [1092, 307] on div "Courses assigned 0 total courses" at bounding box center [982, 346] width 235 height 79
click at [920, 246] on div "Profile" at bounding box center [917, 256] width 68 height 21
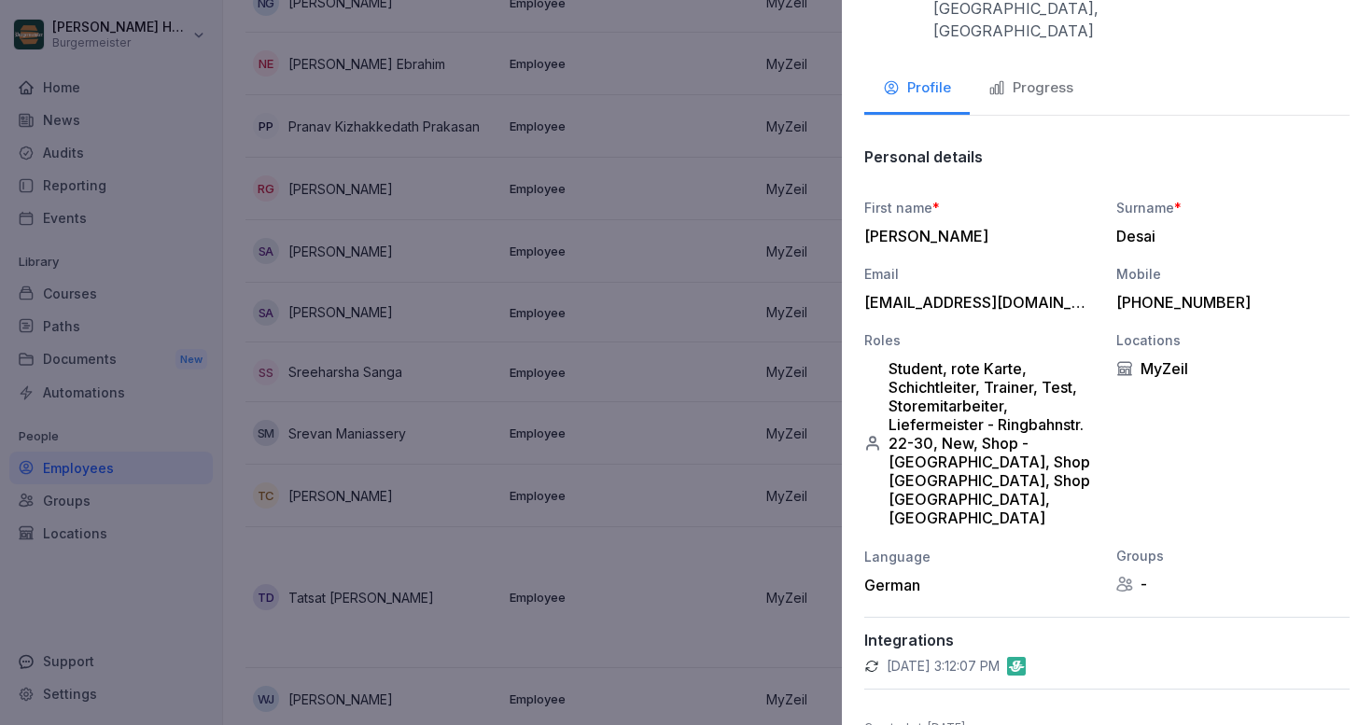
scroll to position [168, 0]
click at [1132, 578] on icon at bounding box center [1125, 585] width 14 height 14
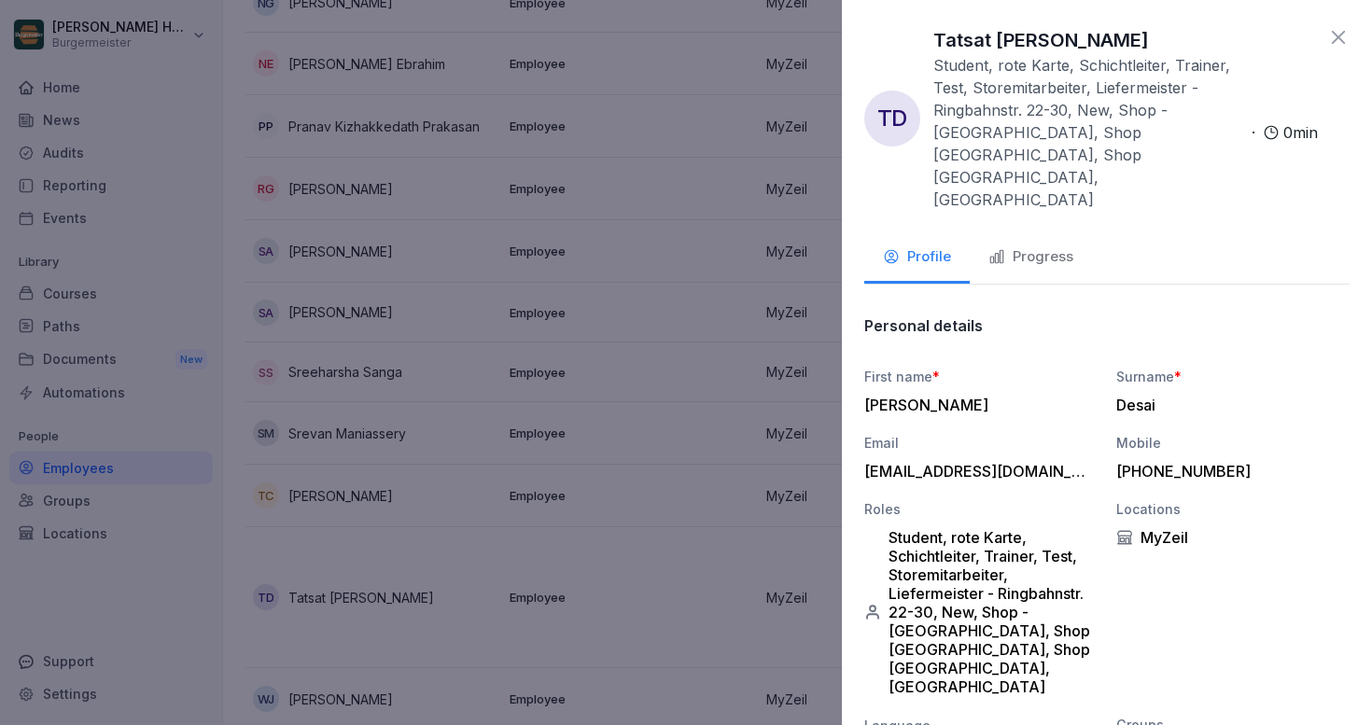
scroll to position [0, 0]
click at [1342, 33] on icon at bounding box center [1339, 37] width 22 height 22
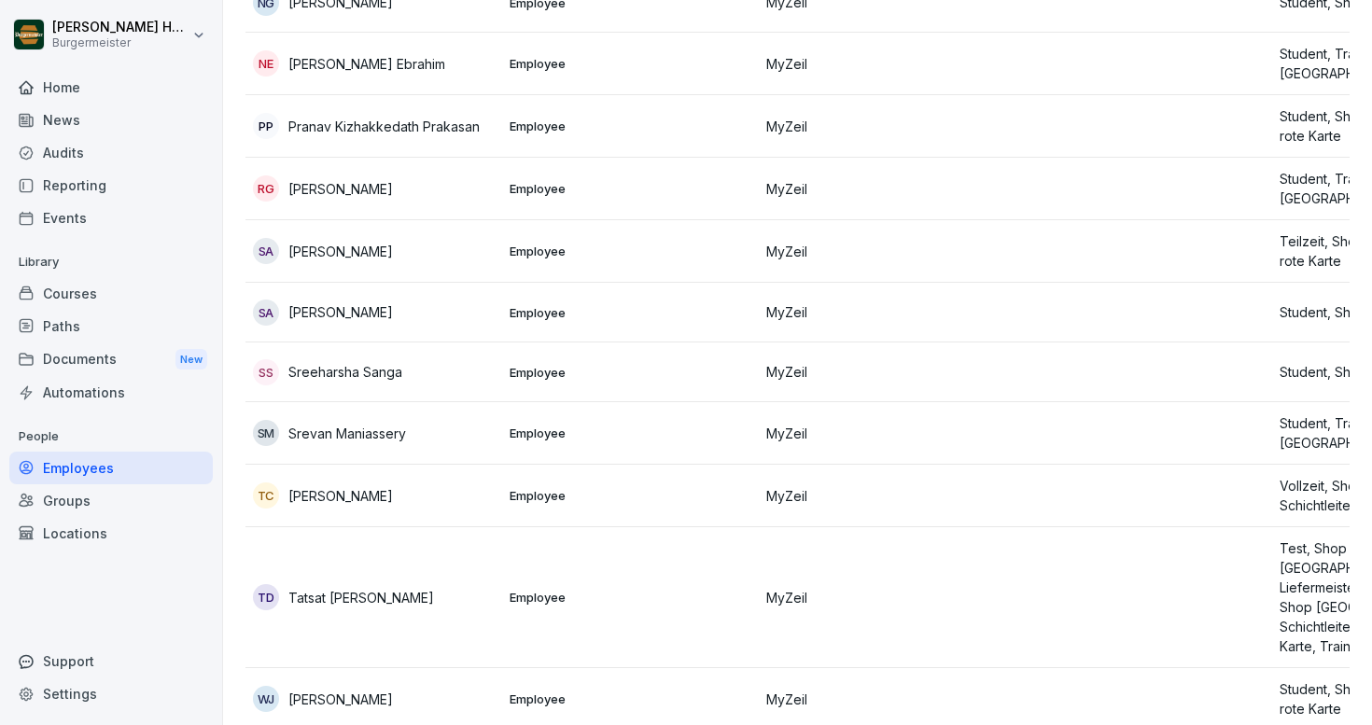
click at [93, 84] on div "Home" at bounding box center [111, 87] width 204 height 33
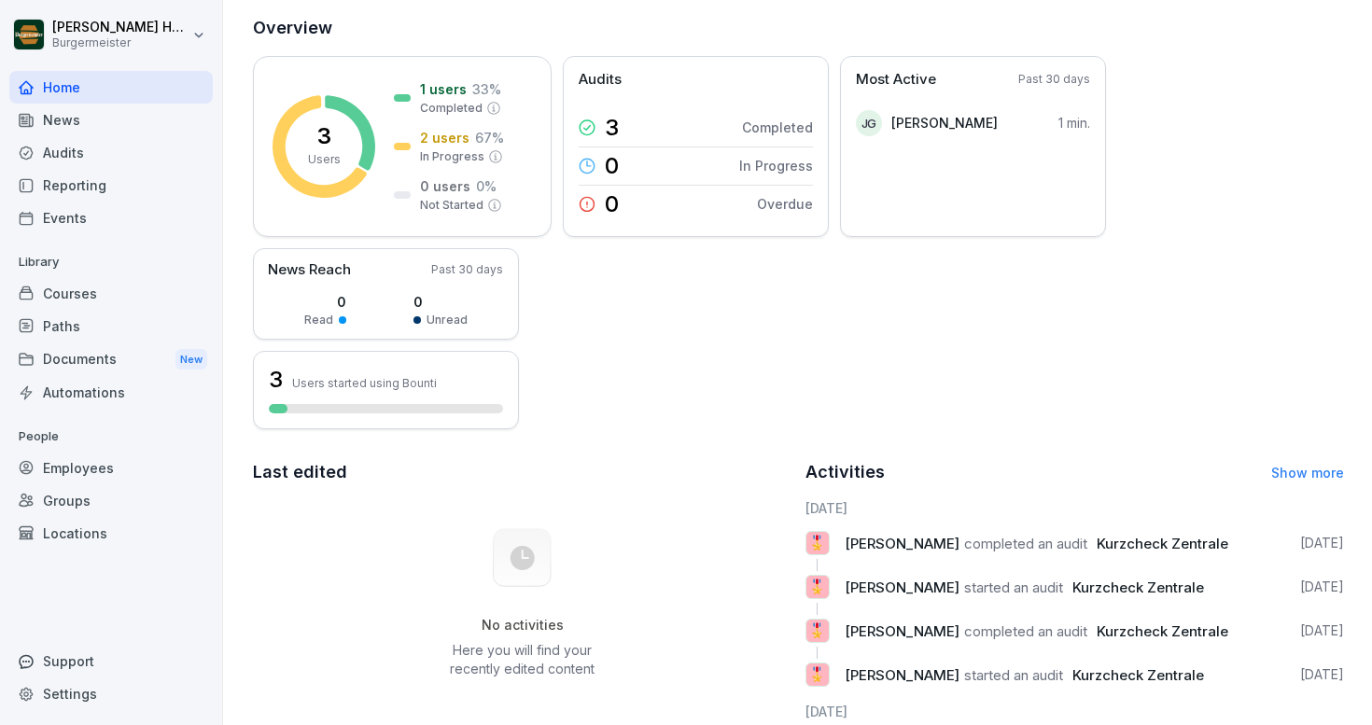
scroll to position [120, 0]
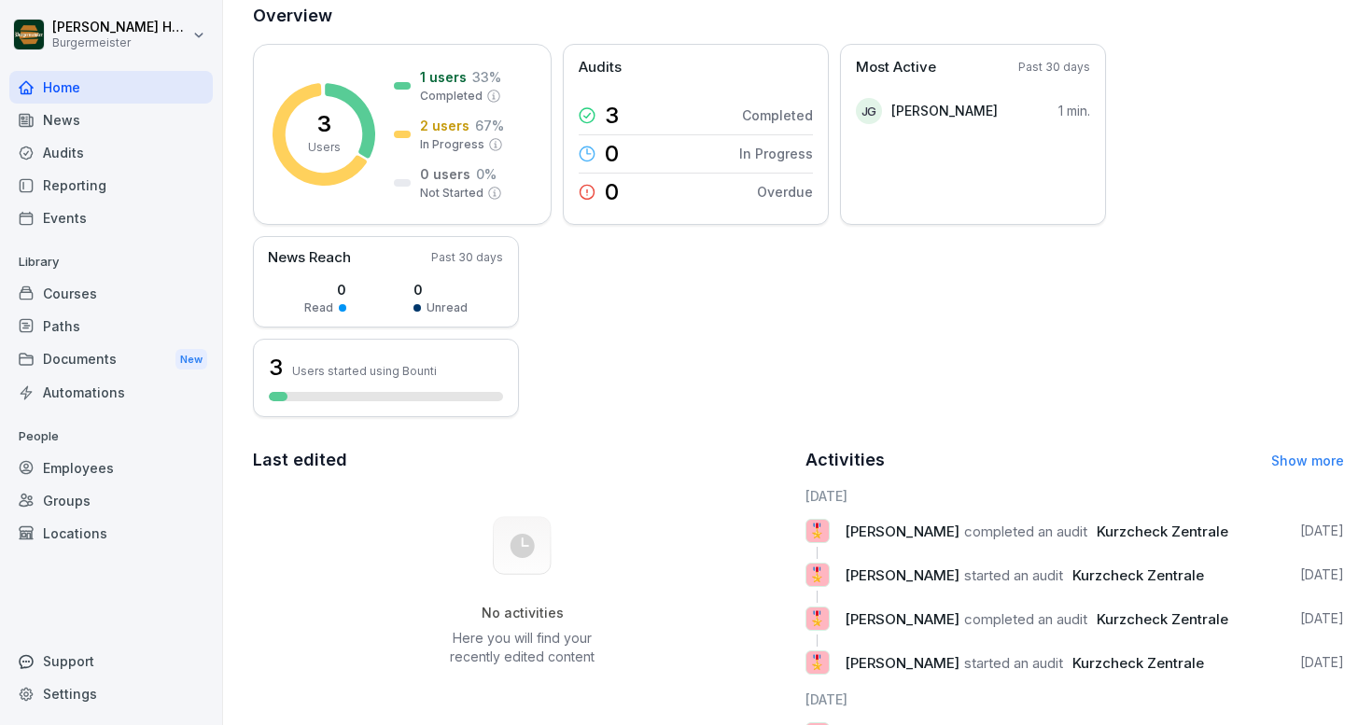
click at [62, 119] on div "News" at bounding box center [111, 120] width 204 height 33
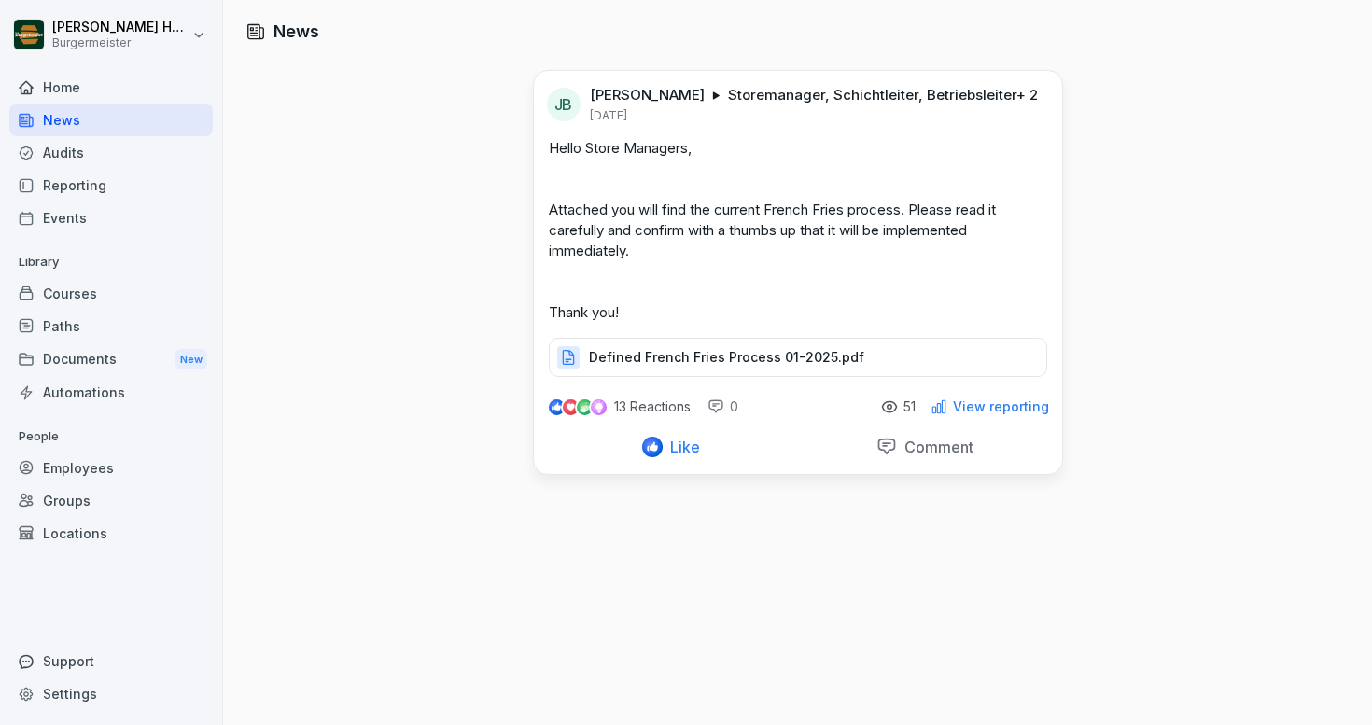
click at [72, 155] on div "Audits" at bounding box center [111, 152] width 204 height 33
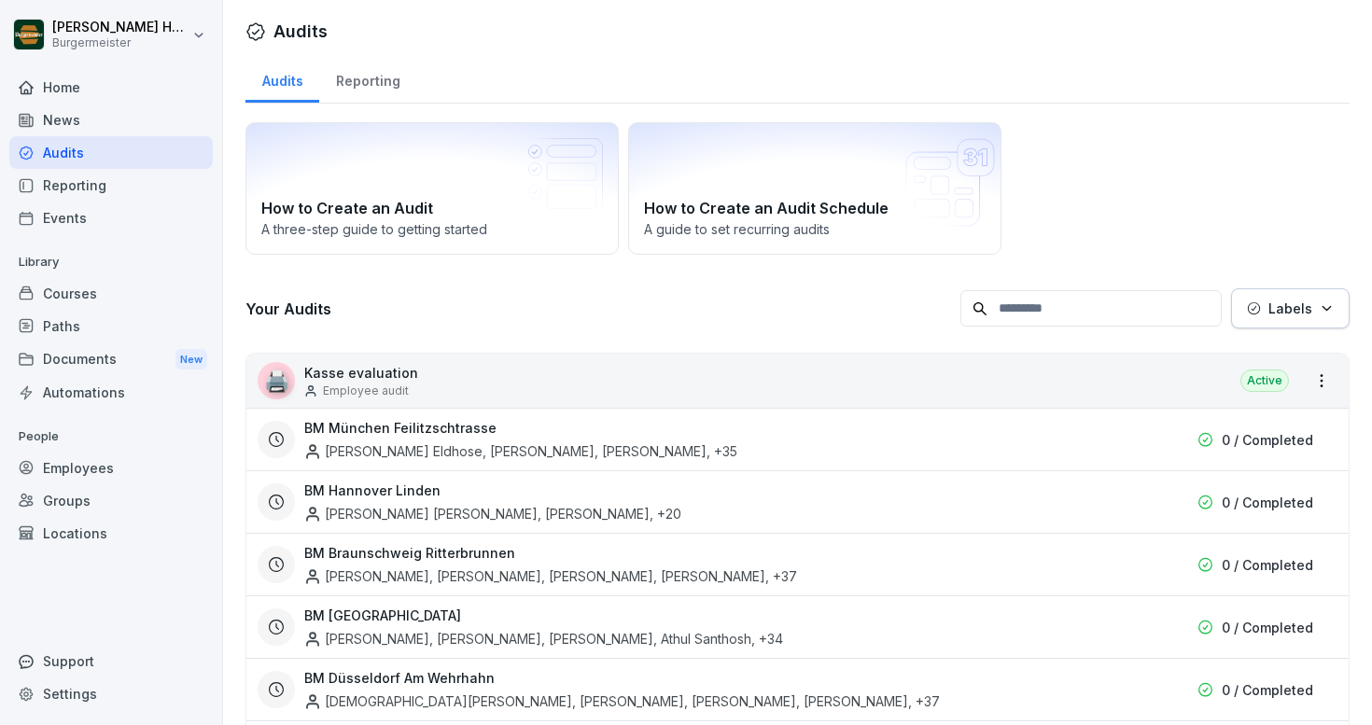
click at [68, 191] on div "Reporting" at bounding box center [111, 185] width 204 height 33
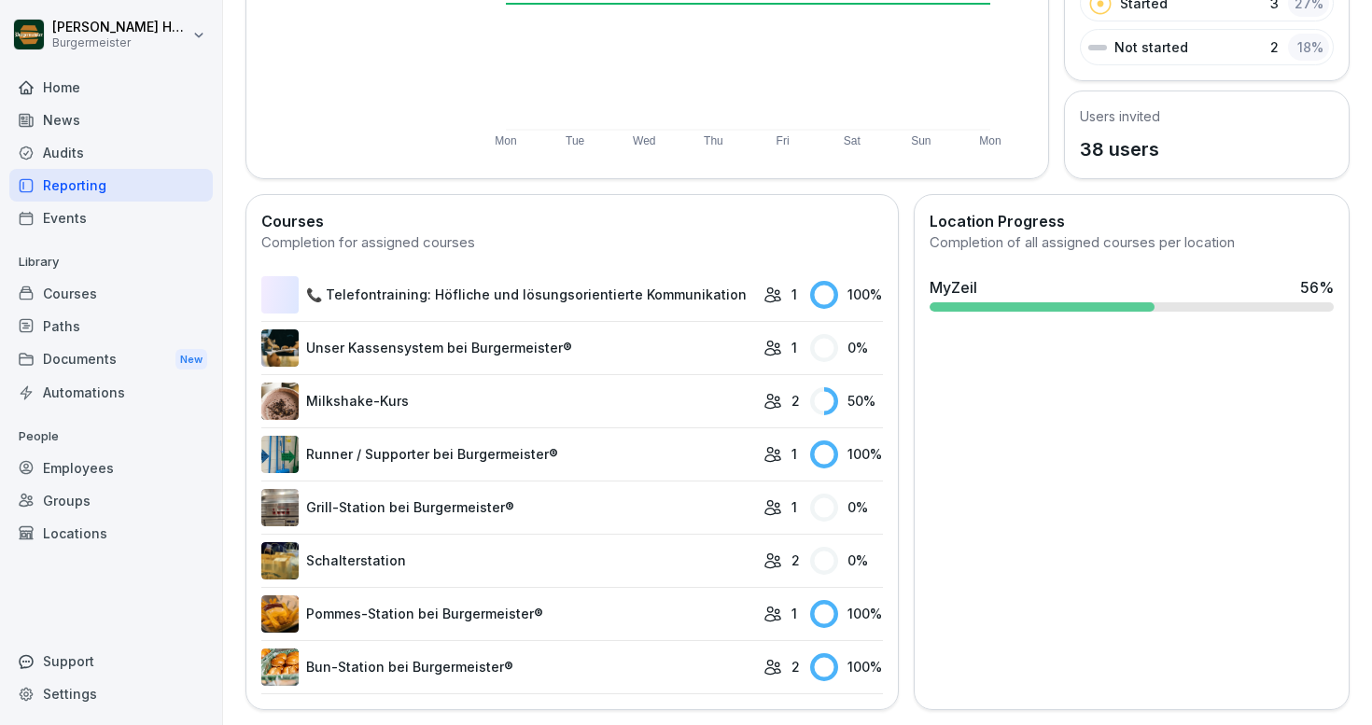
scroll to position [346, 0]
click at [767, 348] on icon at bounding box center [773, 349] width 19 height 19
click at [835, 402] on div "50 %" at bounding box center [846, 402] width 73 height 28
click at [811, 671] on rect at bounding box center [824, 668] width 28 height 28
click at [412, 669] on link "Bun-Station bei Burgermeister®" at bounding box center [507, 668] width 493 height 37
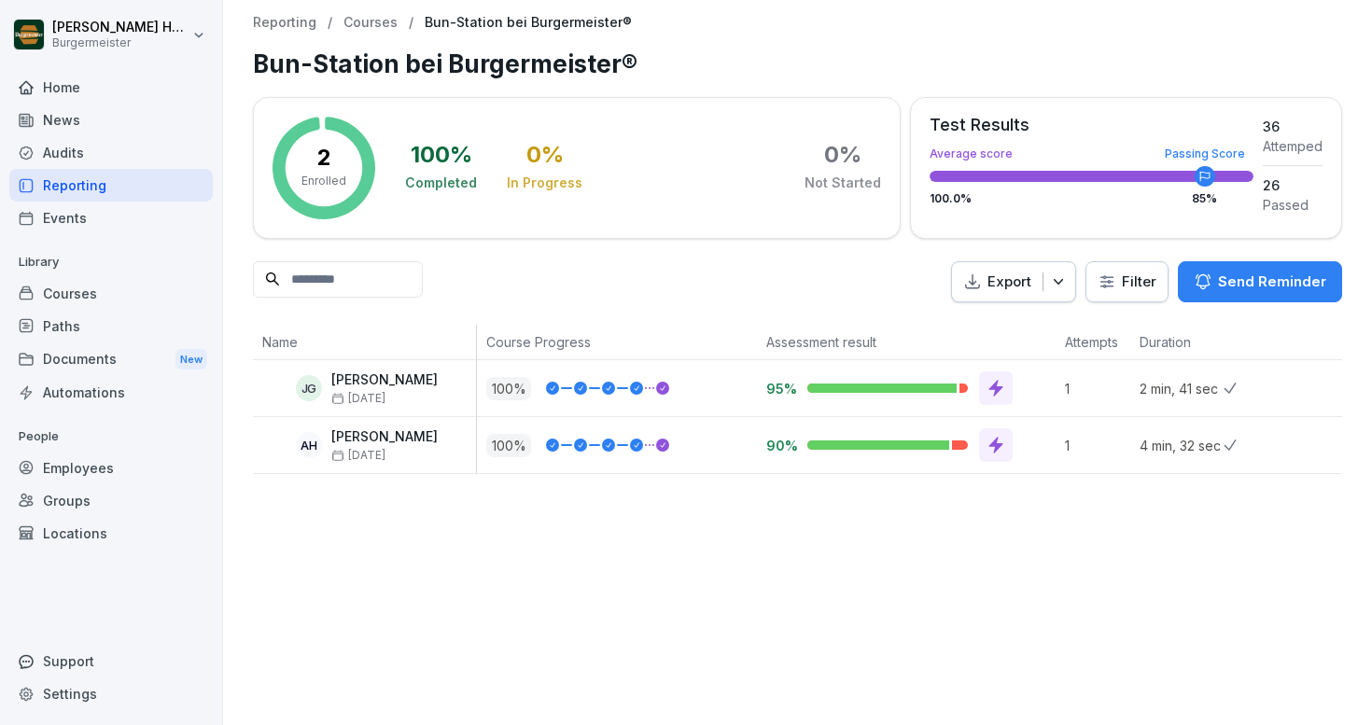
click at [345, 269] on input at bounding box center [338, 279] width 170 height 36
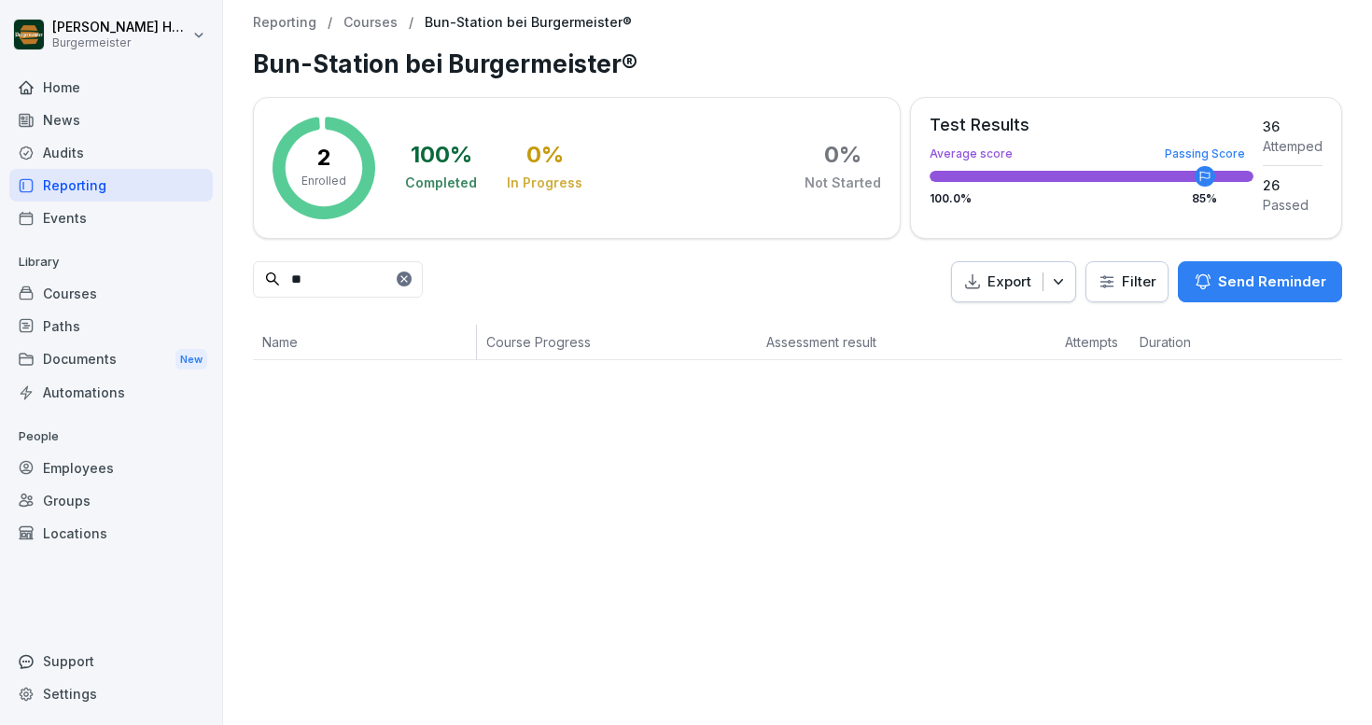
type input "*"
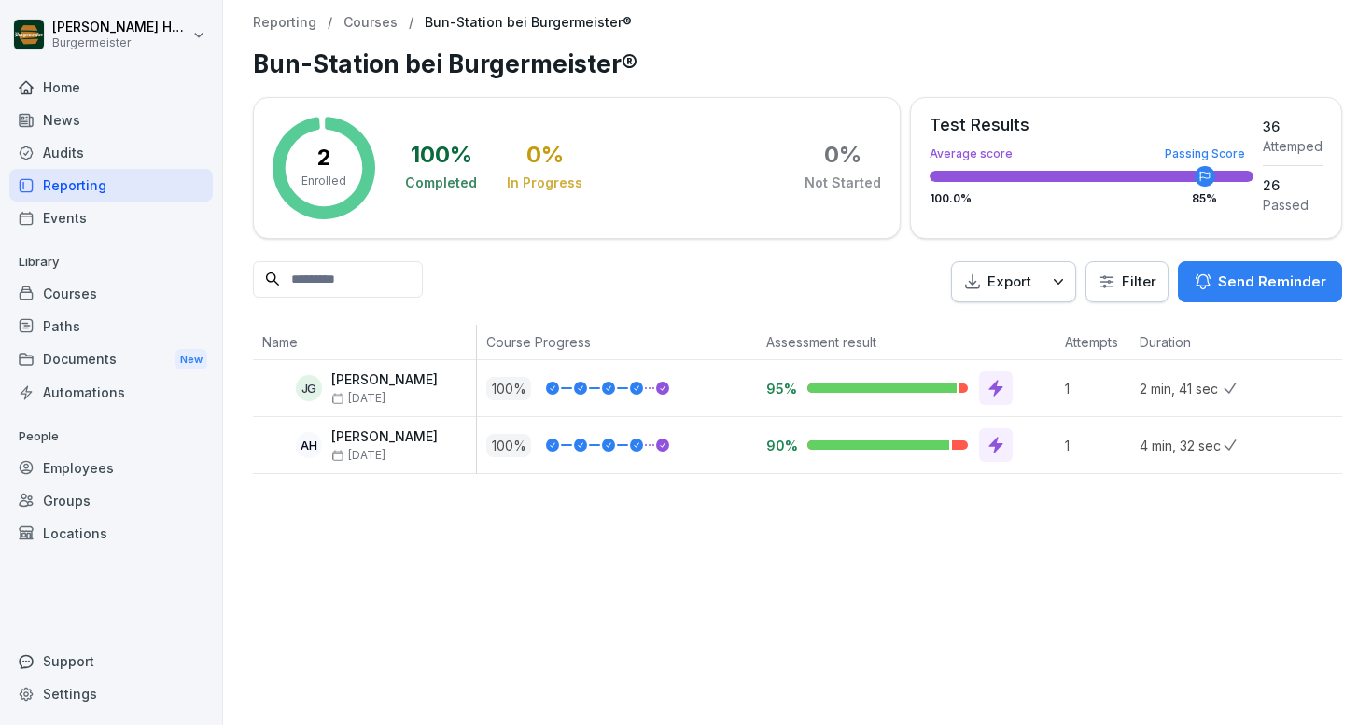
click at [977, 282] on icon "button" at bounding box center [972, 282] width 19 height 19
click at [992, 322] on p "Export as Excel file" at bounding box center [1004, 324] width 118 height 17
click at [1060, 287] on icon "button" at bounding box center [1058, 282] width 19 height 19
click at [1045, 536] on div "Reporting / Courses / Bun-Station bei Burgermeister® Bun-Station bei Burgermeis…" at bounding box center [797, 362] width 1149 height 725
click at [163, 397] on div "Automations" at bounding box center [111, 392] width 204 height 33
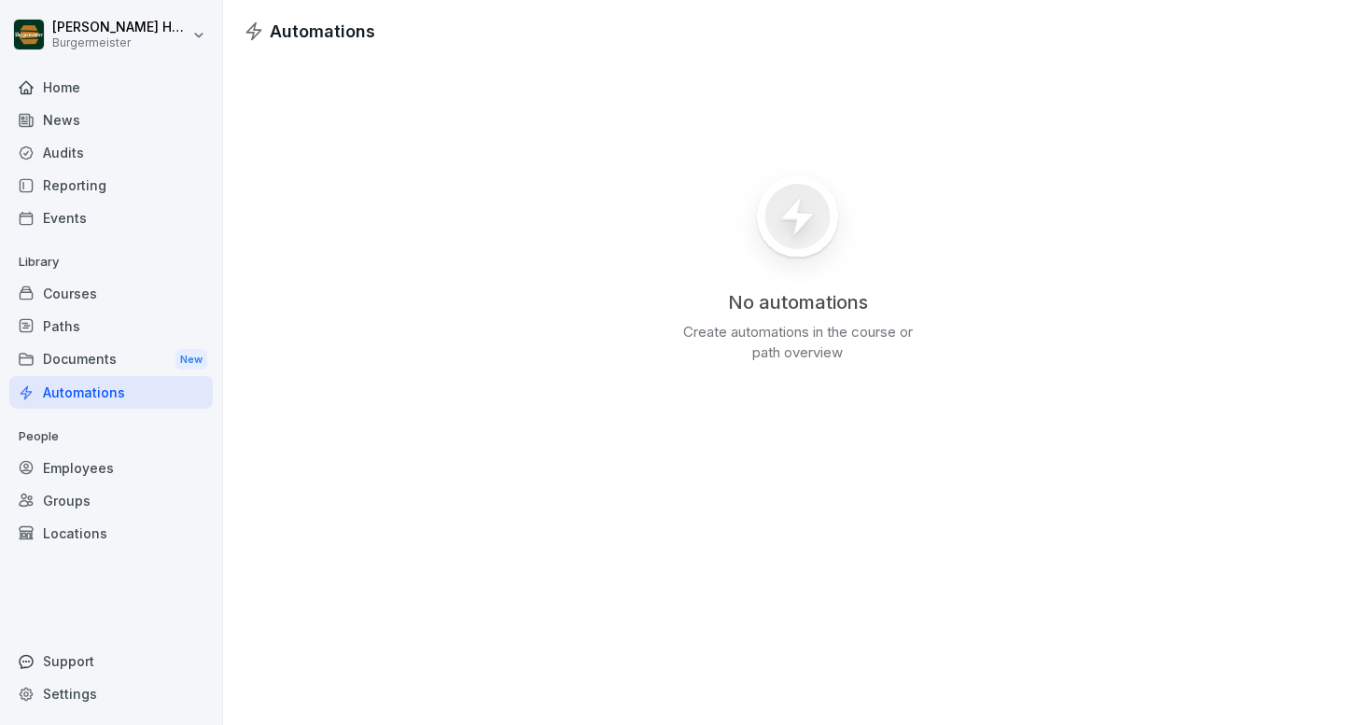
click at [77, 457] on div "Employees" at bounding box center [111, 468] width 204 height 33
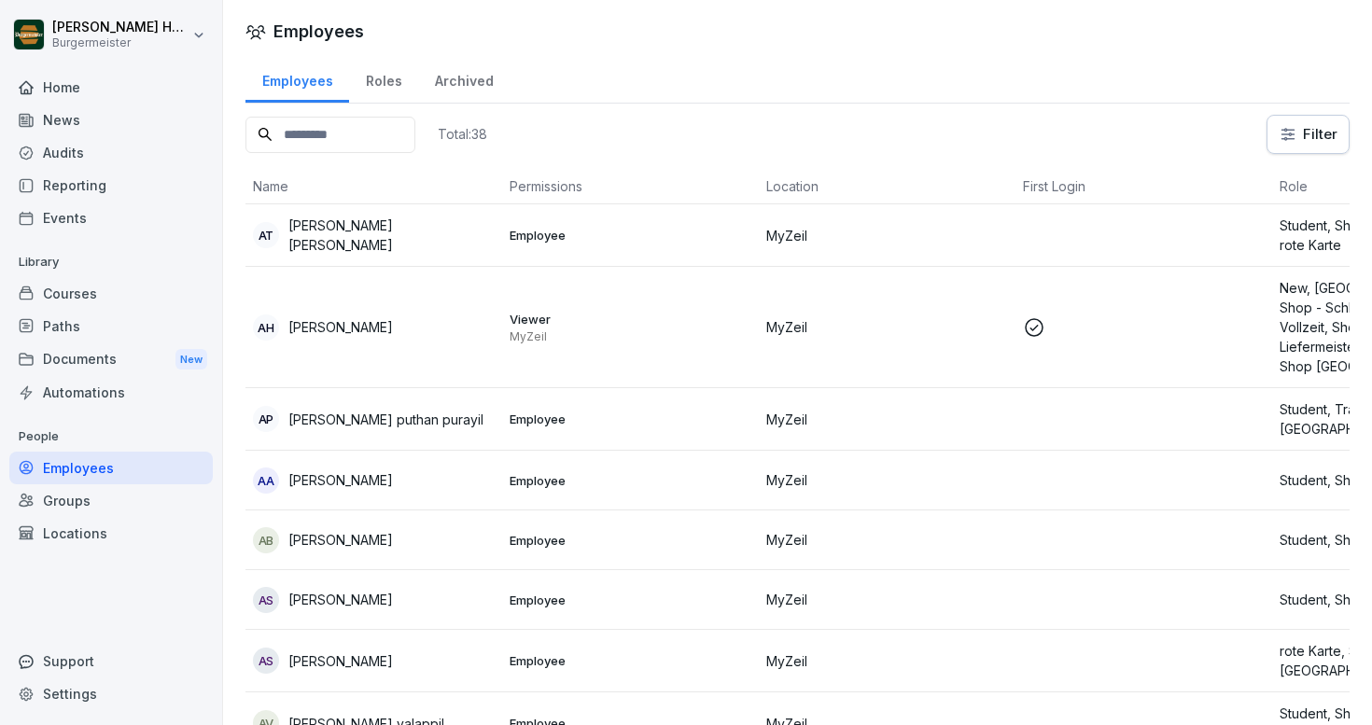
click at [368, 414] on p "[PERSON_NAME] puthan purayil" at bounding box center [385, 420] width 195 height 20
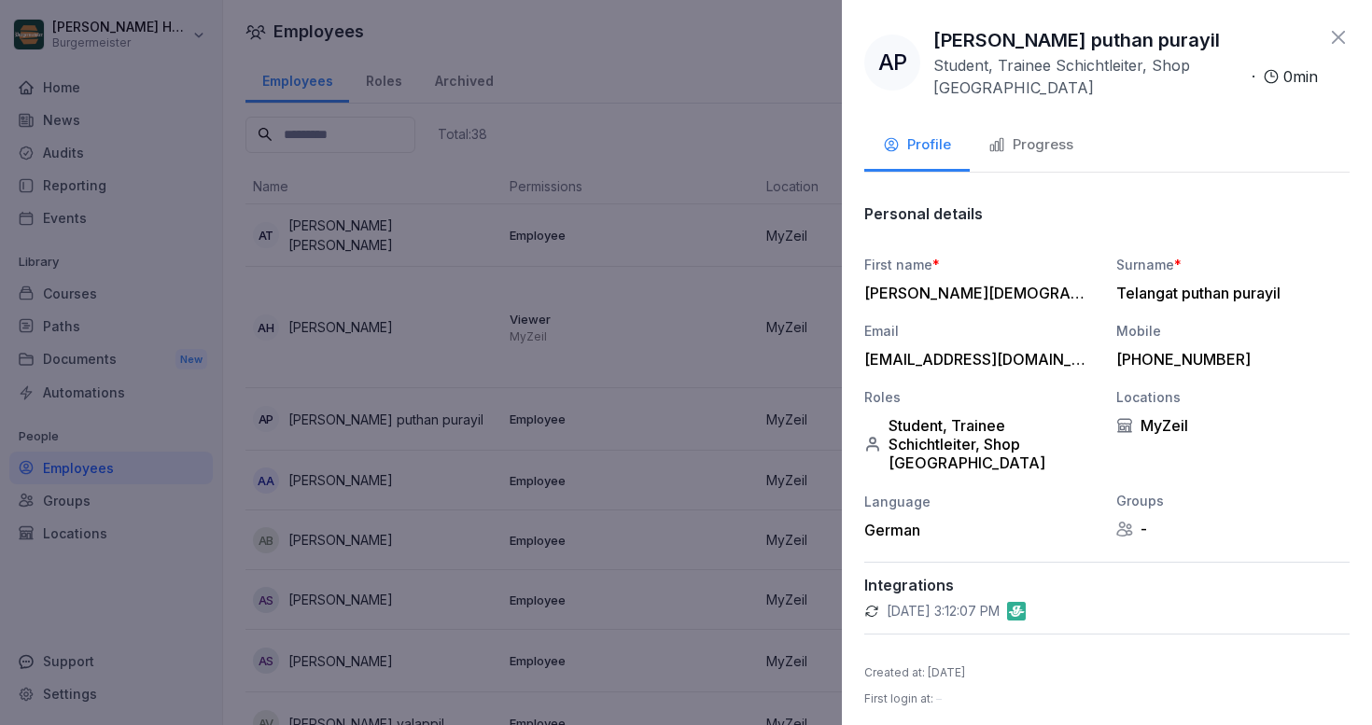
click at [1338, 39] on icon at bounding box center [1338, 37] width 13 height 13
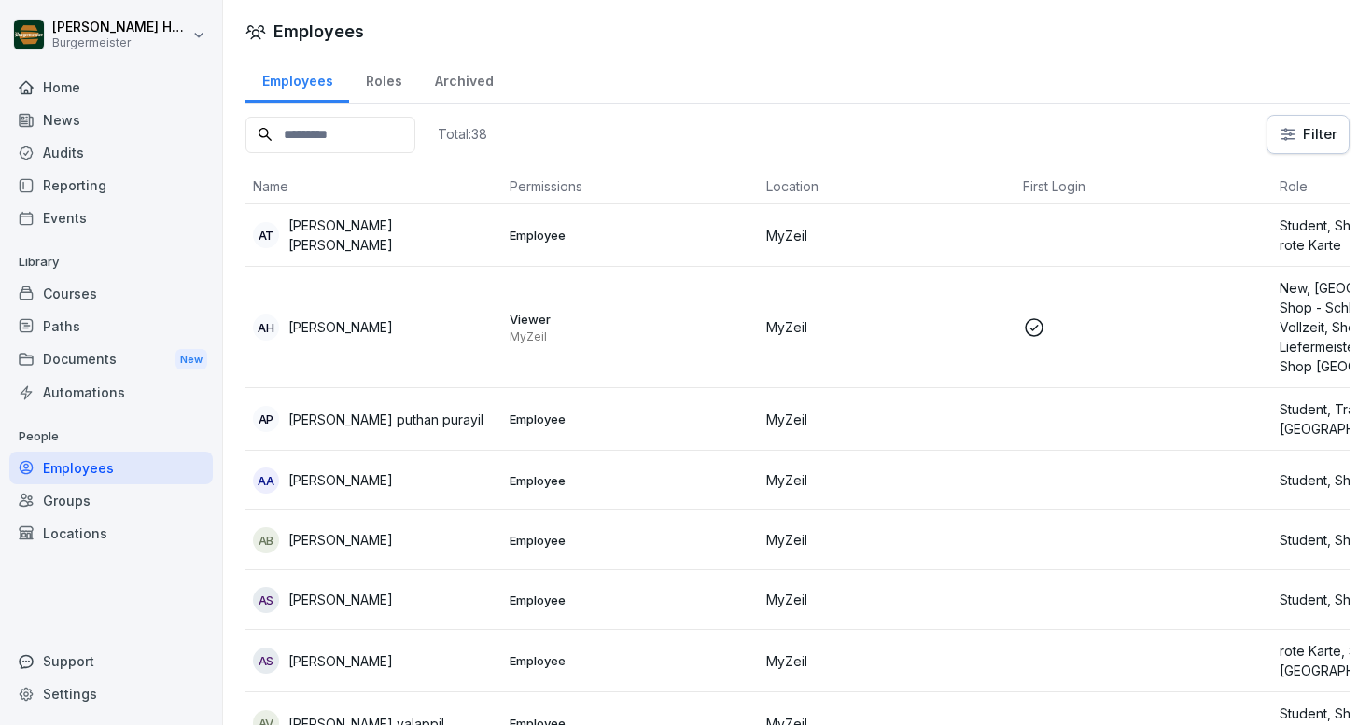
click at [78, 284] on div "Courses" at bounding box center [111, 293] width 204 height 33
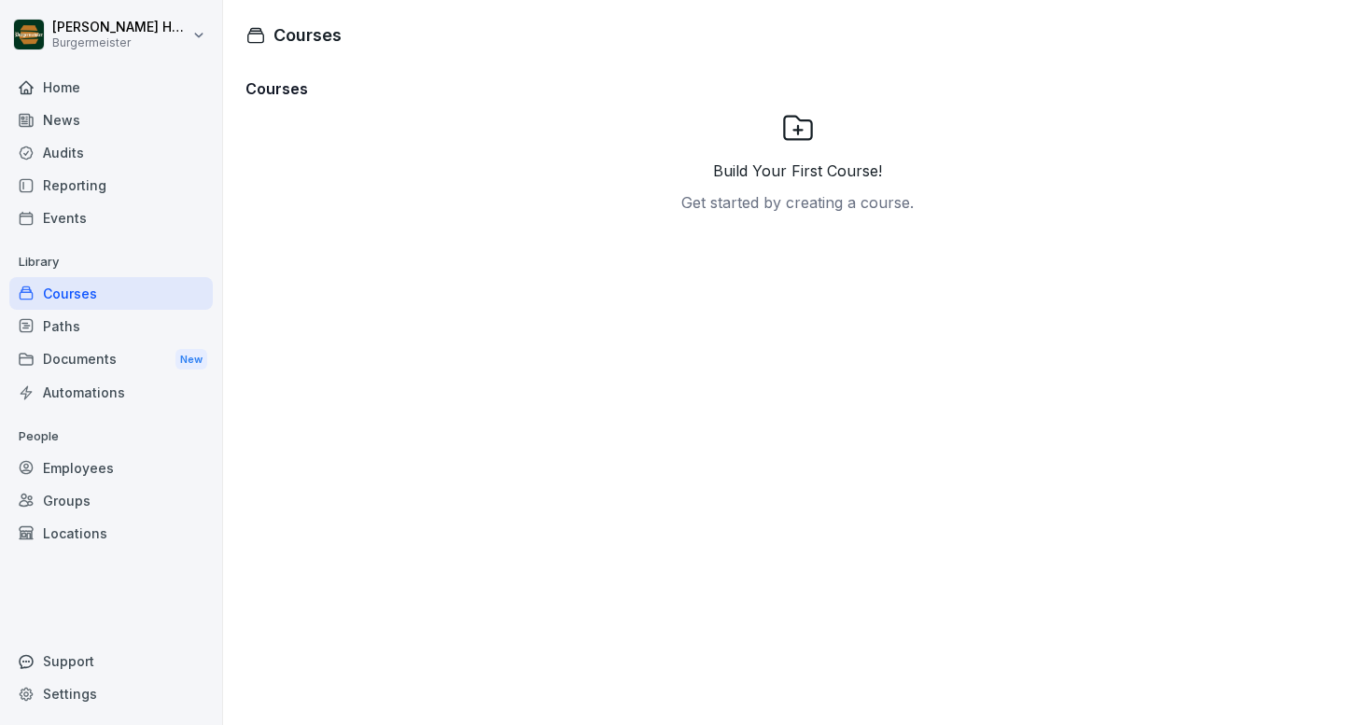
click at [806, 125] on icon at bounding box center [798, 128] width 34 height 34
click at [795, 129] on icon at bounding box center [798, 128] width 34 height 34
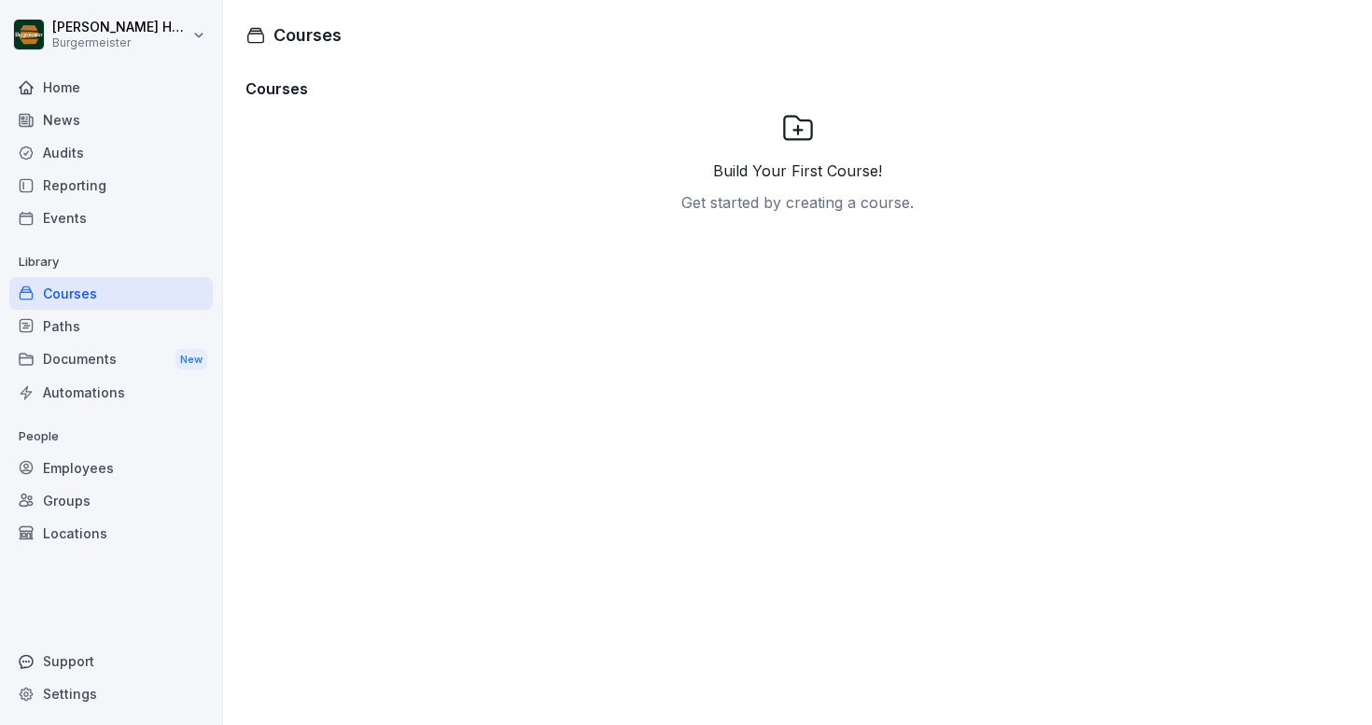
click at [795, 122] on icon at bounding box center [798, 128] width 34 height 34
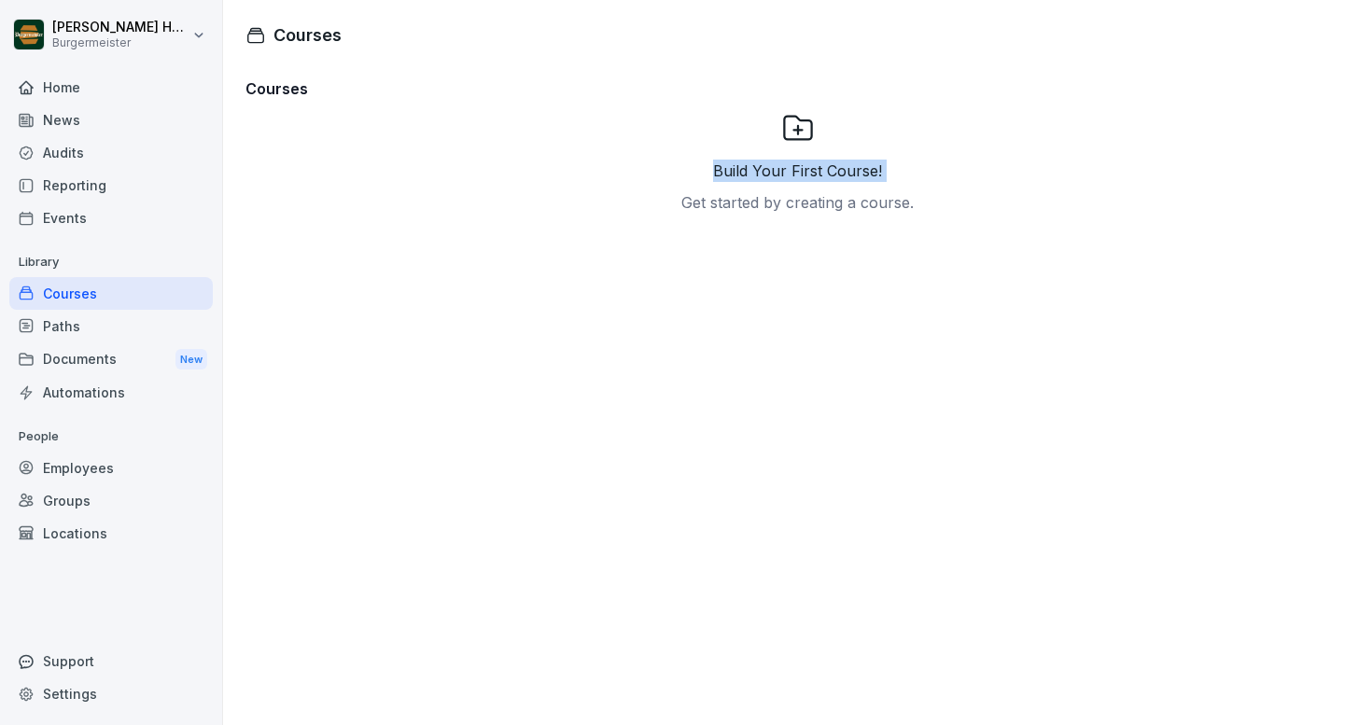
click at [795, 122] on icon at bounding box center [798, 128] width 34 height 34
click at [557, 395] on div "Courses Build Your First Course! Get started by creating a course." at bounding box center [797, 392] width 1149 height 667
click at [292, 89] on h3 "Courses" at bounding box center [798, 88] width 1104 height 22
click at [298, 41] on h1 "Courses" at bounding box center [308, 34] width 68 height 25
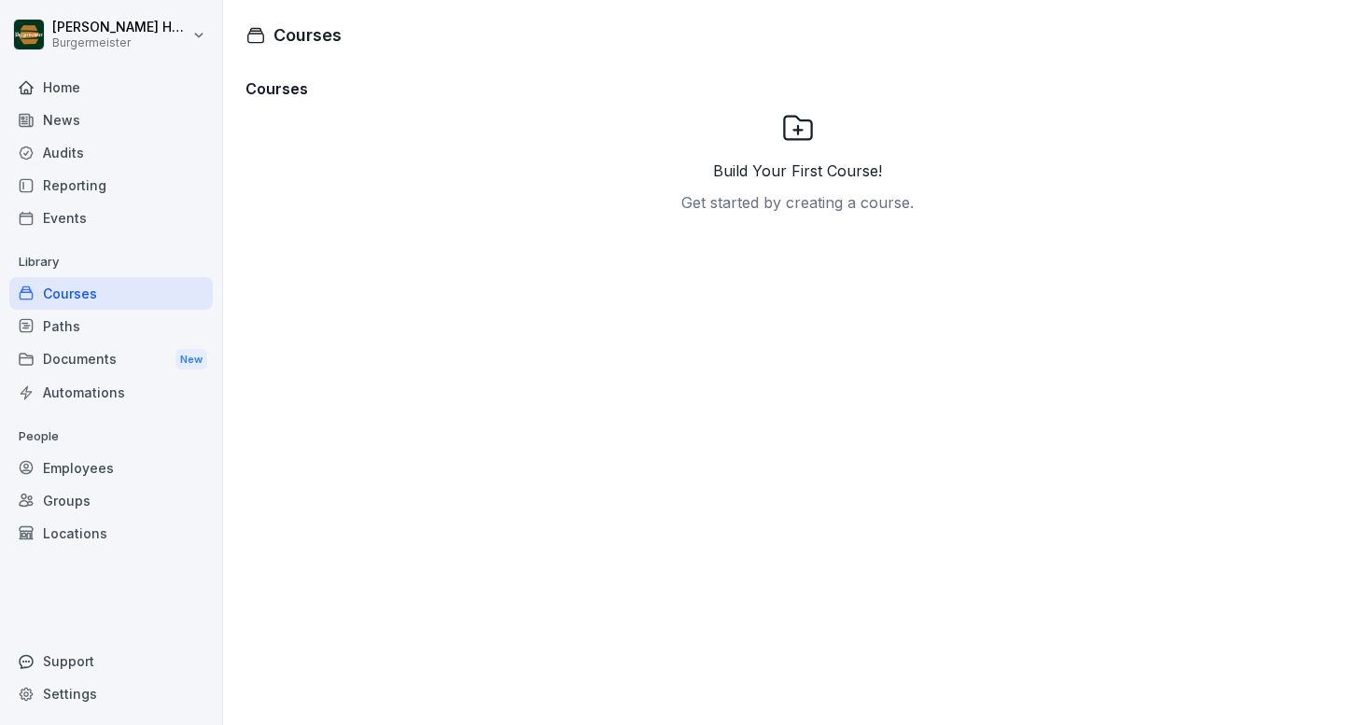
click at [74, 325] on div "Paths" at bounding box center [111, 326] width 204 height 33
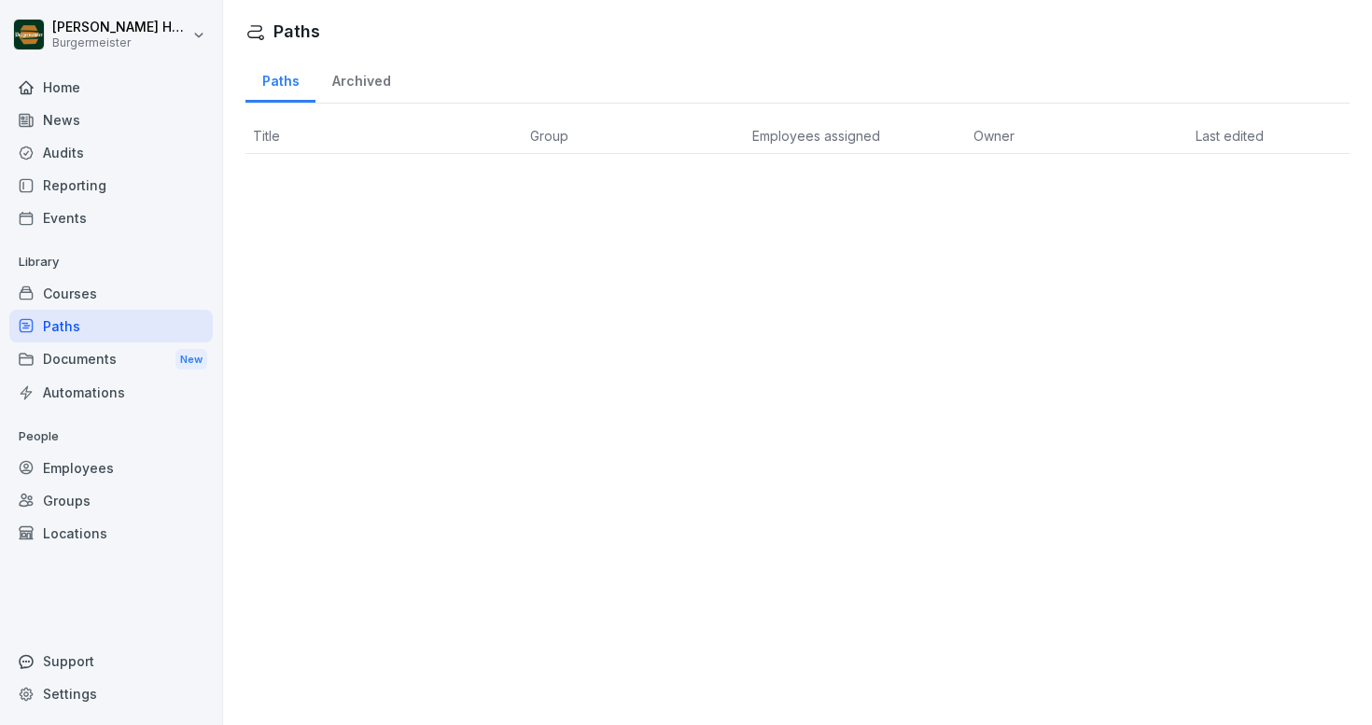
click at [570, 138] on th "Group" at bounding box center [634, 136] width 222 height 35
click at [365, 79] on div "Archived" at bounding box center [361, 79] width 91 height 48
click at [286, 81] on div "Paths" at bounding box center [281, 79] width 70 height 48
click at [369, 86] on div "Archived" at bounding box center [361, 79] width 91 height 48
click at [565, 133] on th "Group" at bounding box center [634, 136] width 222 height 35
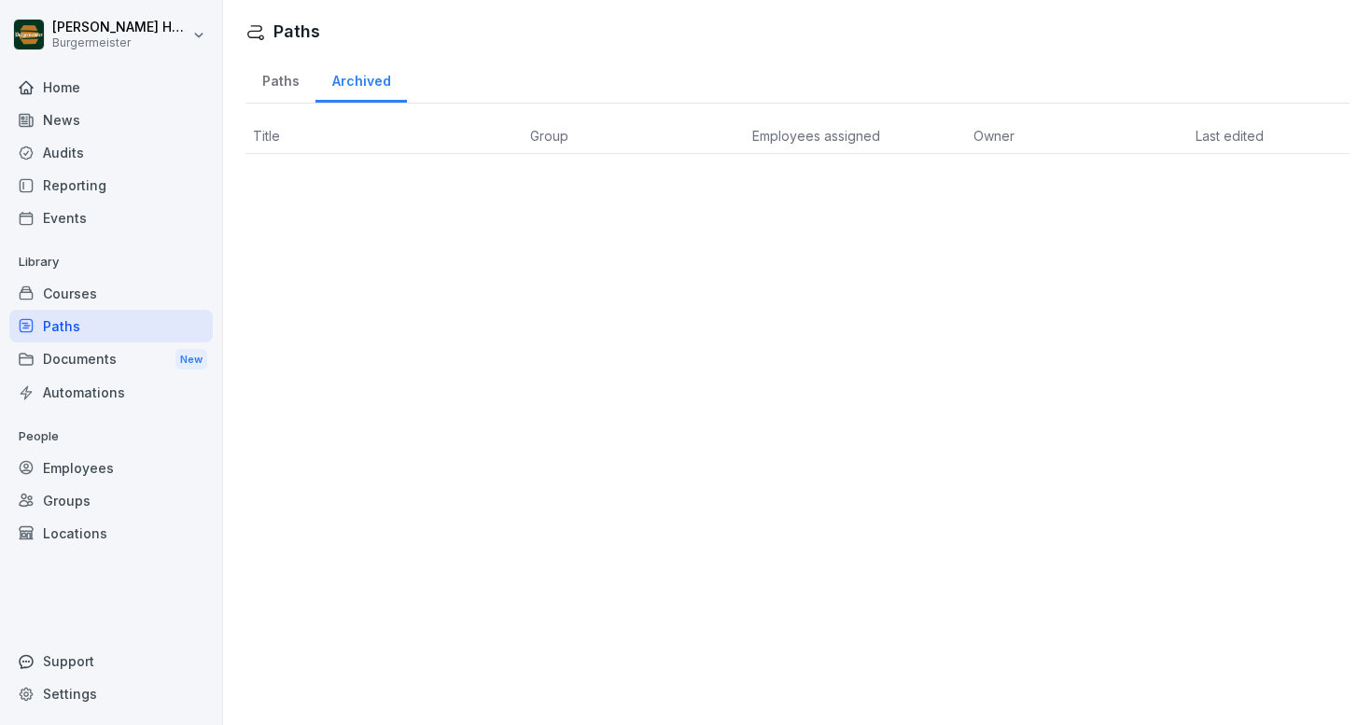
click at [265, 137] on span "Title" at bounding box center [266, 136] width 27 height 16
click at [69, 177] on div "Reporting" at bounding box center [111, 185] width 204 height 33
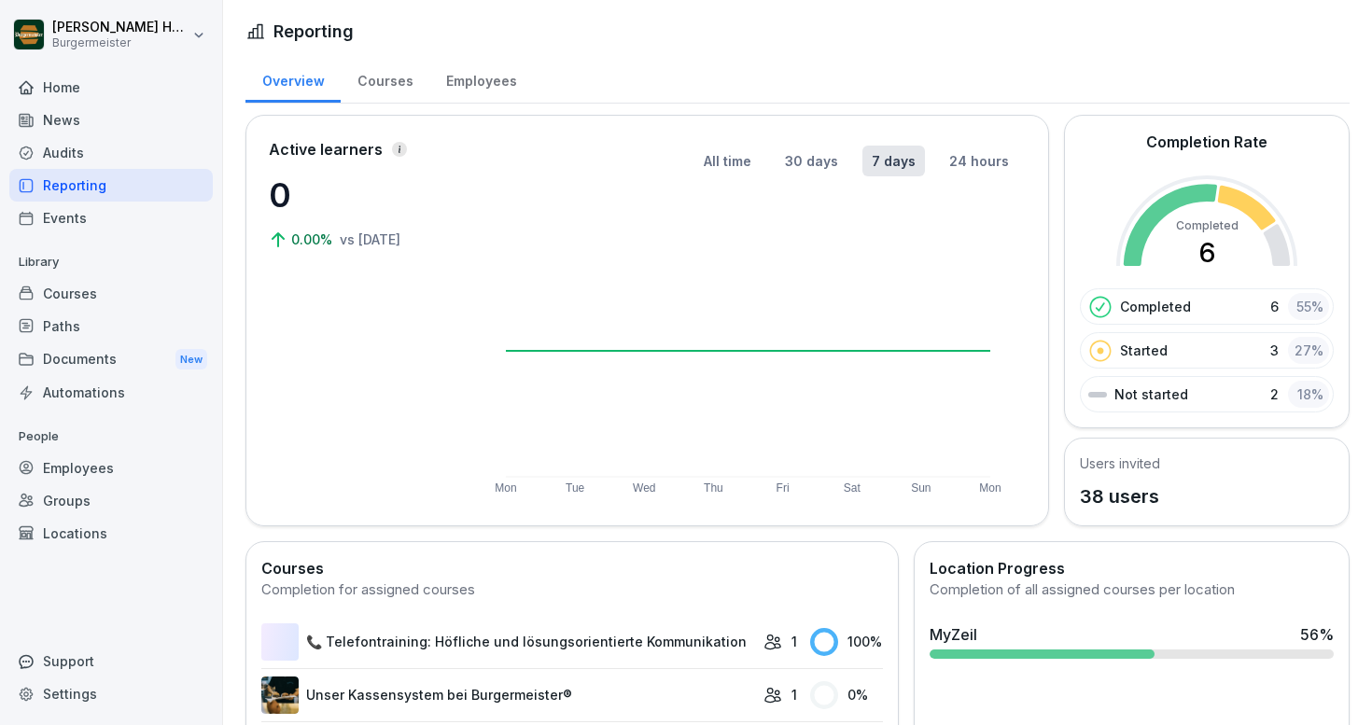
click at [66, 146] on div "Audits" at bounding box center [111, 152] width 204 height 33
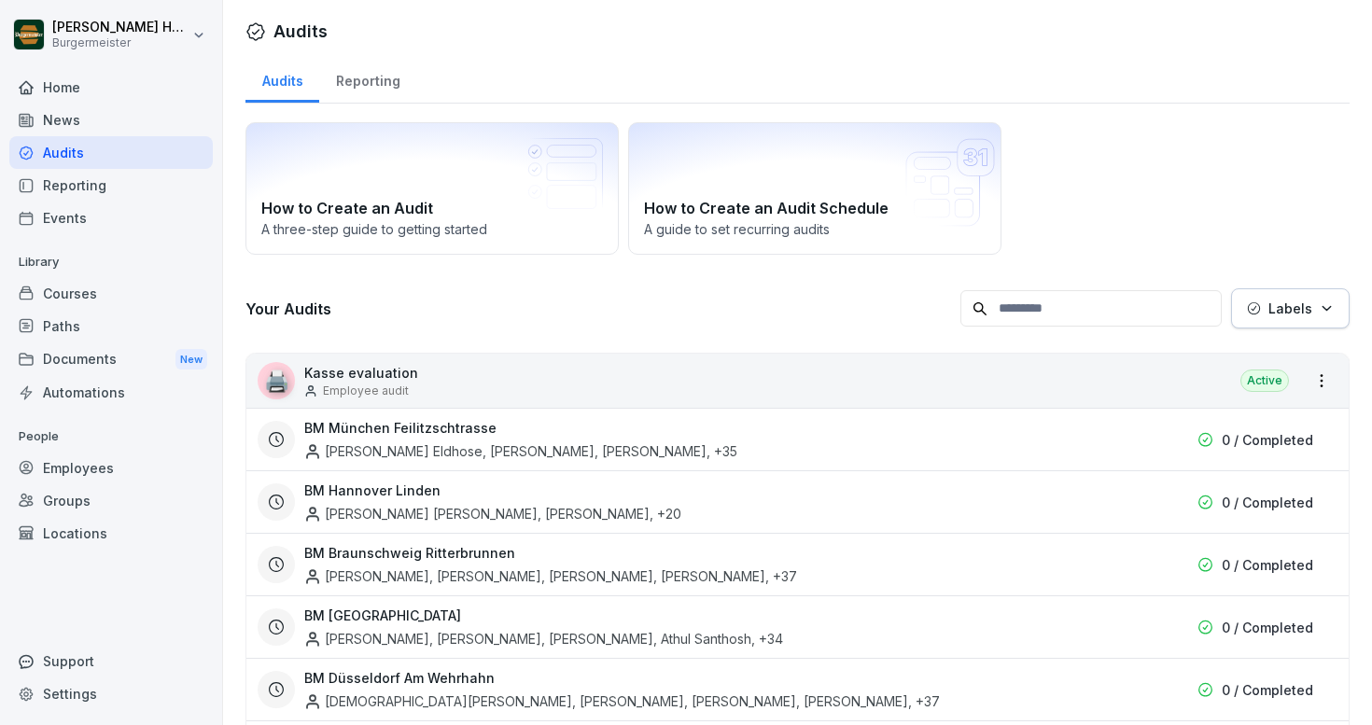
click at [63, 114] on div "News" at bounding box center [111, 120] width 204 height 33
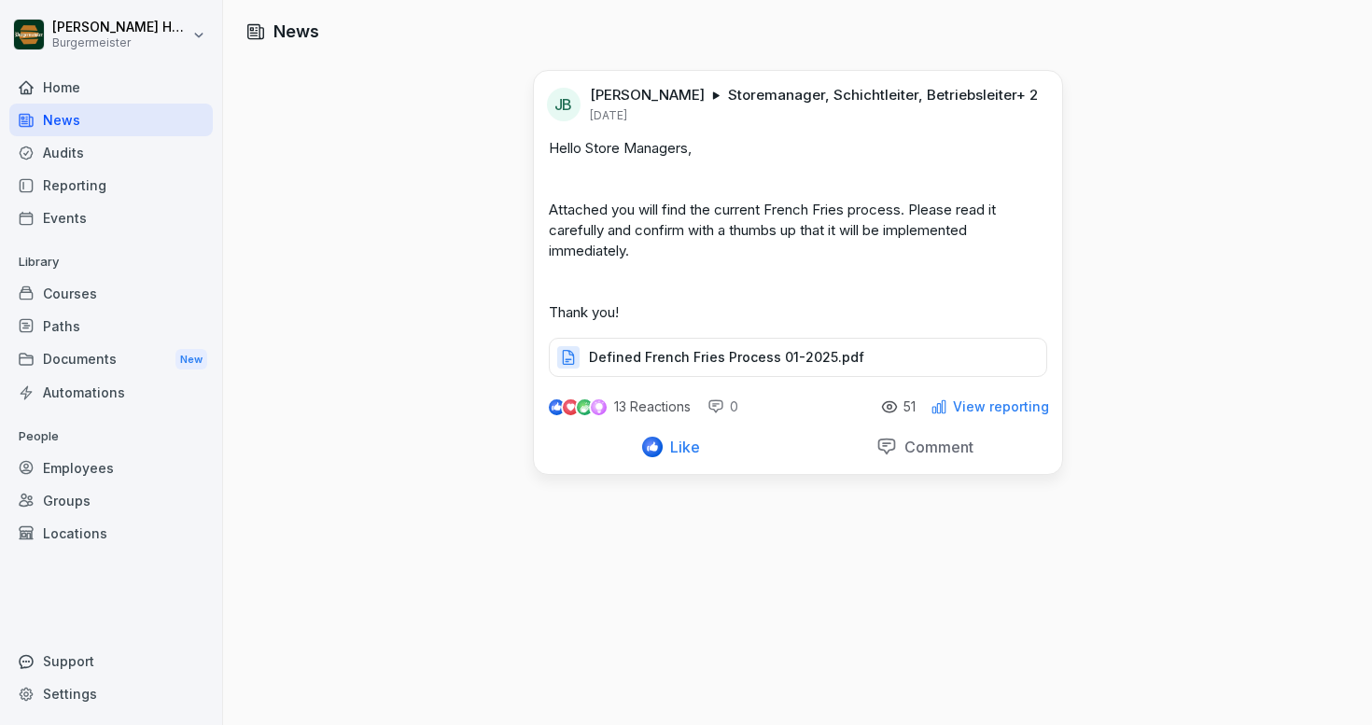
click at [66, 148] on div "Audits" at bounding box center [111, 152] width 204 height 33
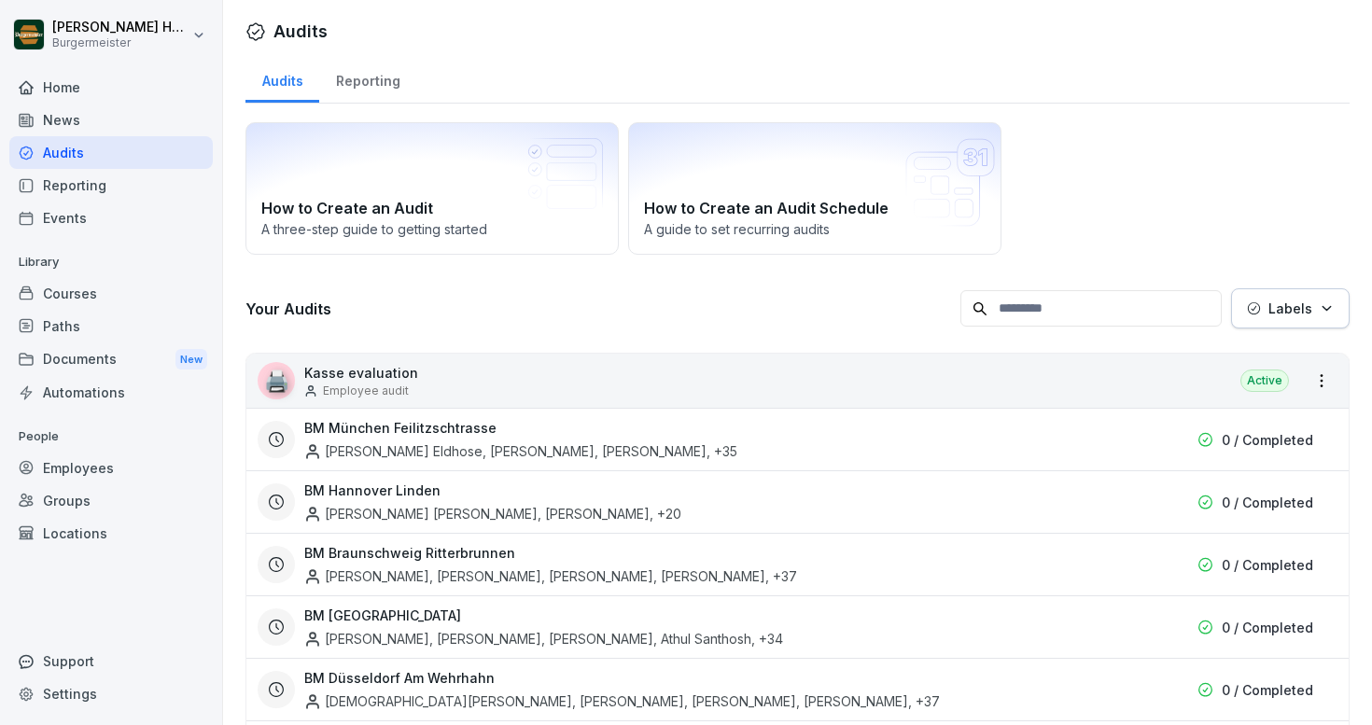
click at [62, 89] on div "Home" at bounding box center [111, 87] width 204 height 33
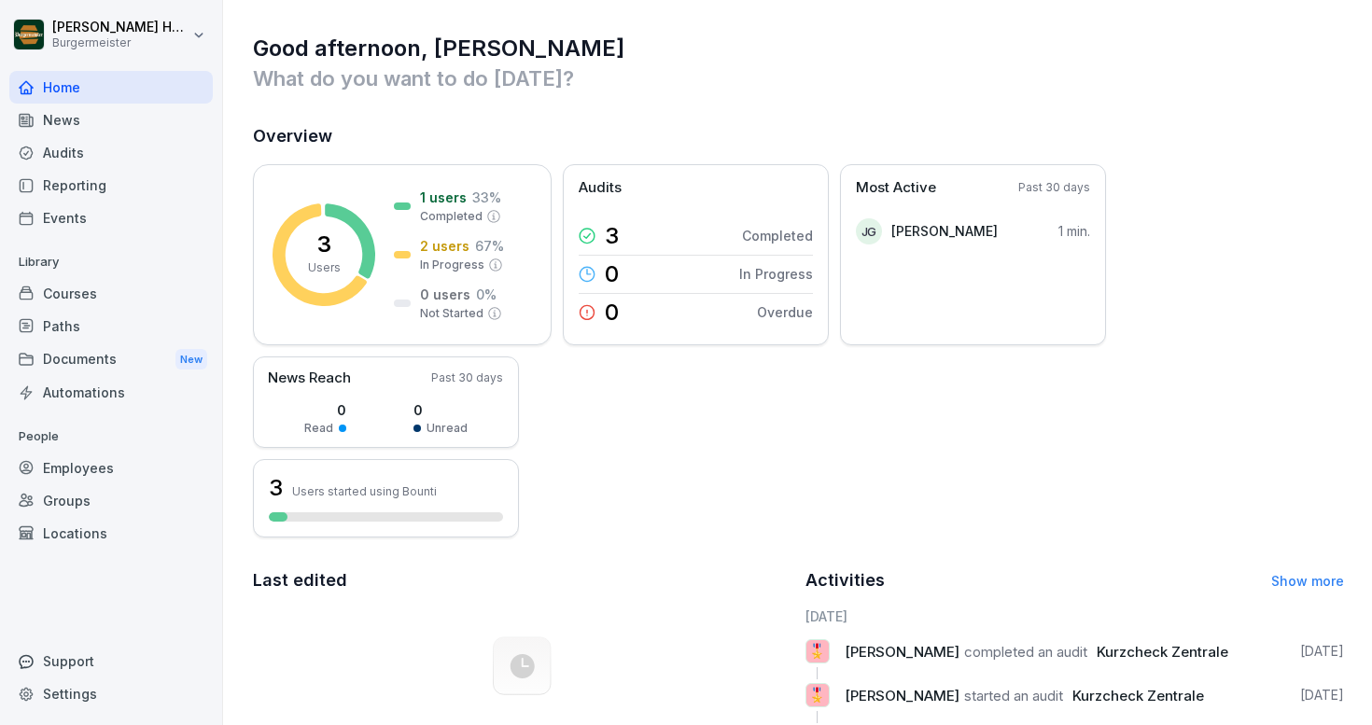
click at [52, 701] on div "Settings" at bounding box center [111, 694] width 204 height 33
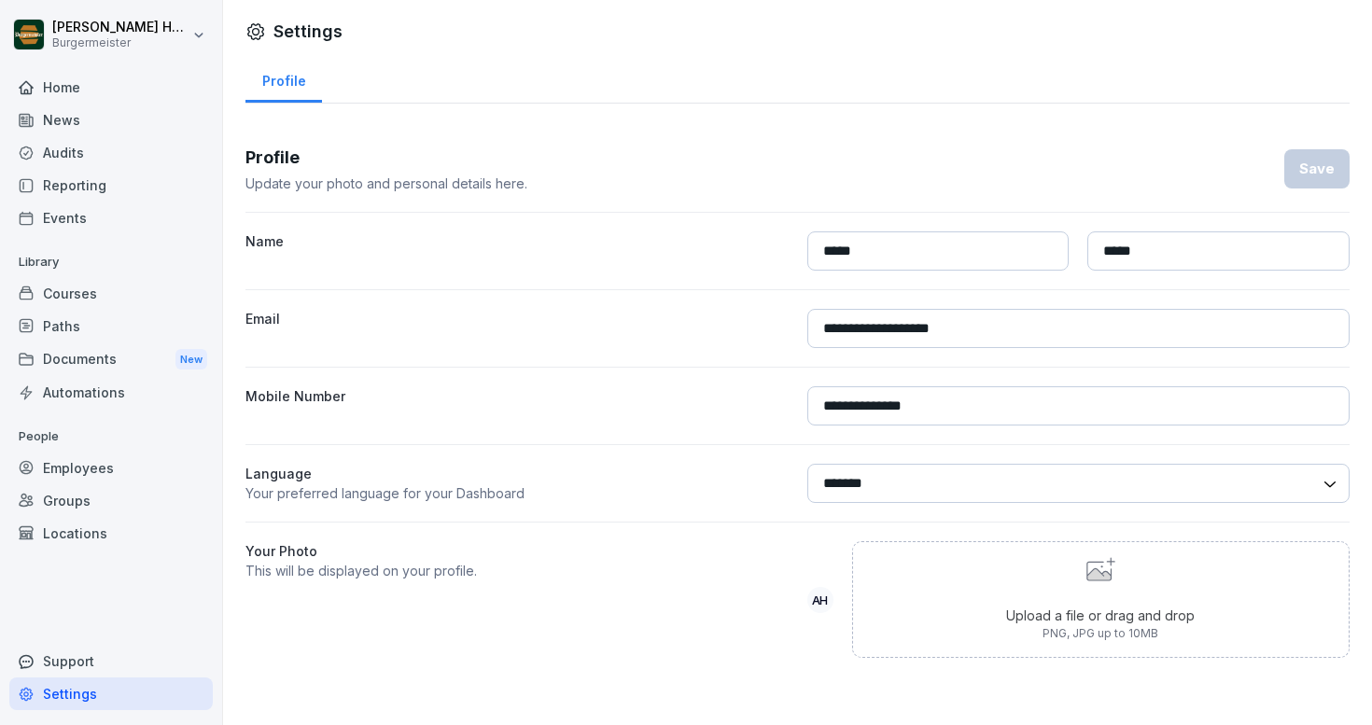
click at [98, 464] on div "Employees" at bounding box center [111, 468] width 204 height 33
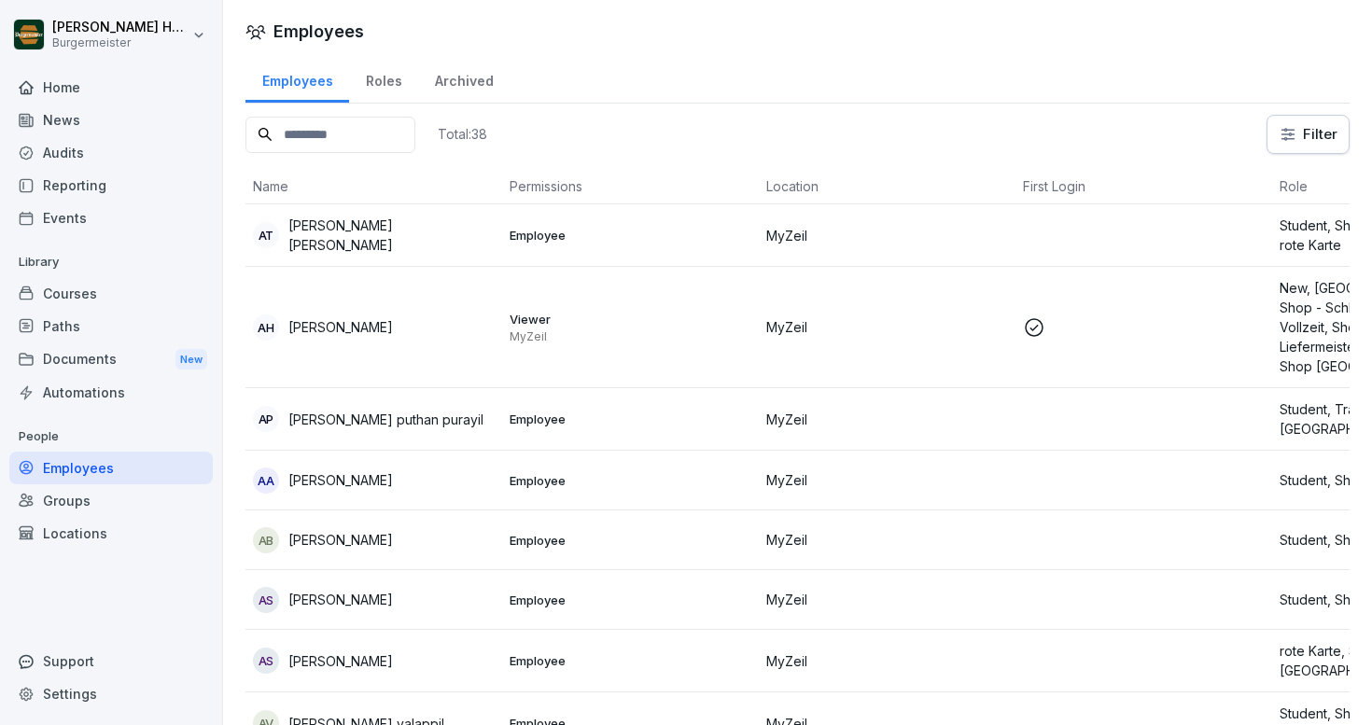
click at [403, 85] on div "Roles" at bounding box center [383, 79] width 69 height 48
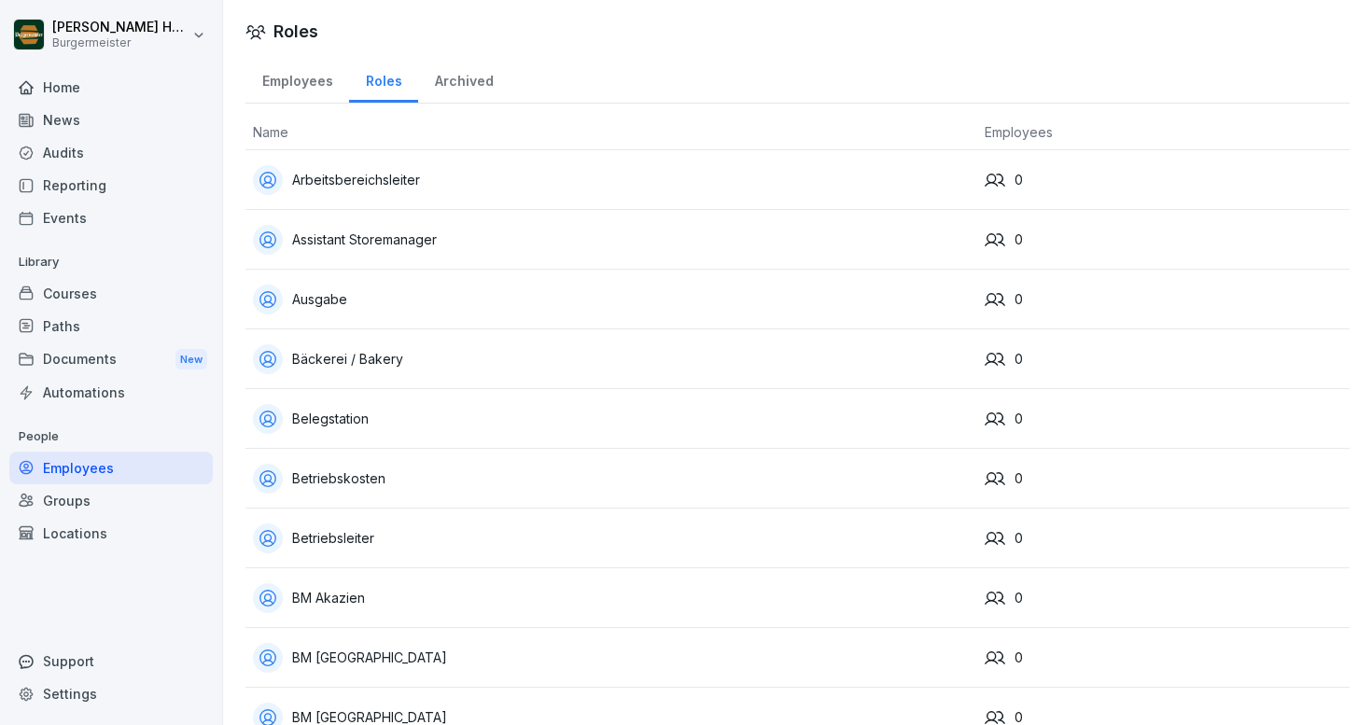
click at [472, 86] on div "Archived" at bounding box center [463, 79] width 91 height 48
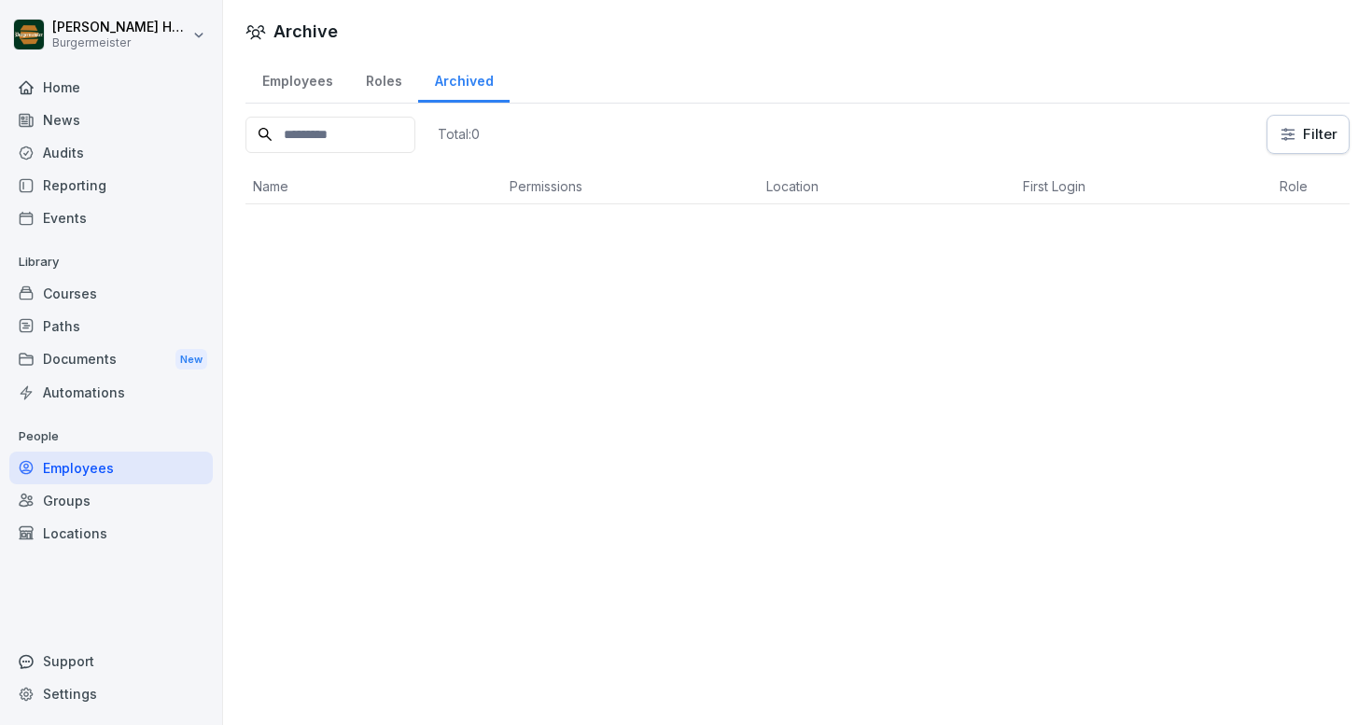
click at [393, 77] on div "Roles" at bounding box center [383, 79] width 69 height 48
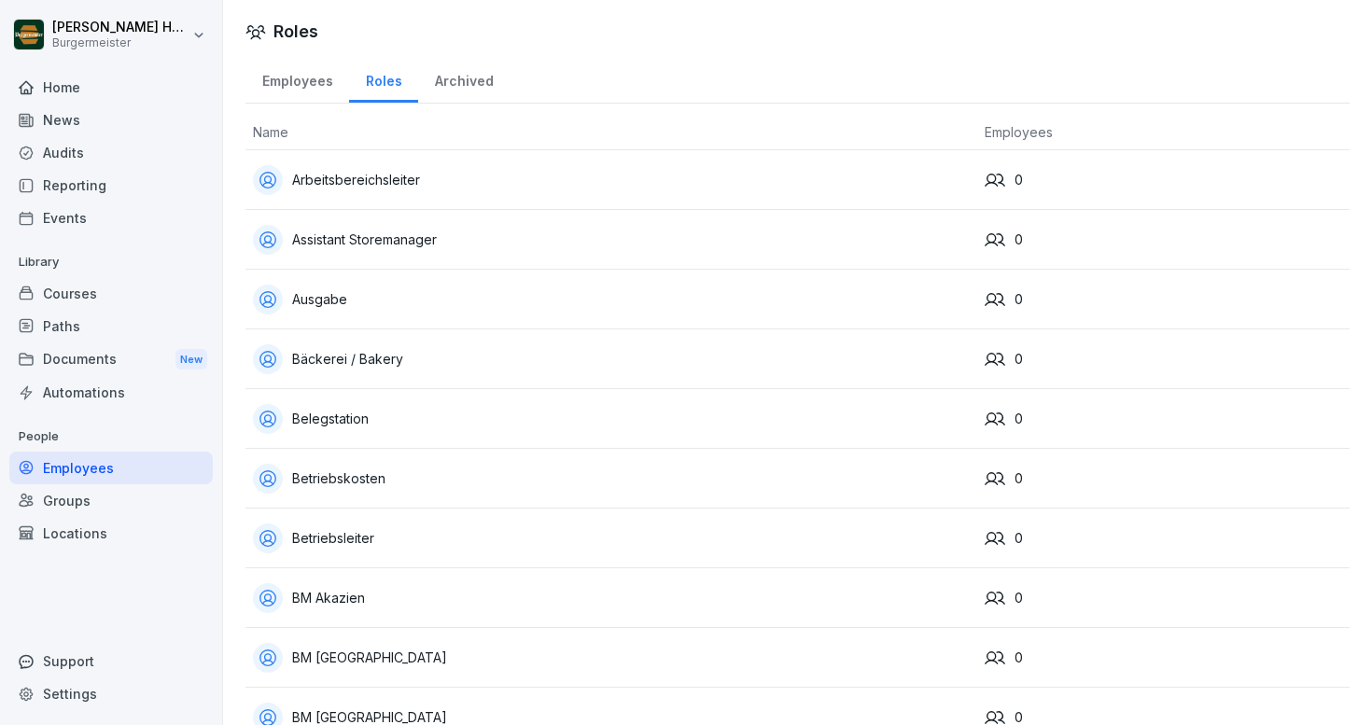
click at [1005, 305] on icon at bounding box center [995, 299] width 21 height 13
click at [299, 78] on div "Employees" at bounding box center [298, 79] width 104 height 48
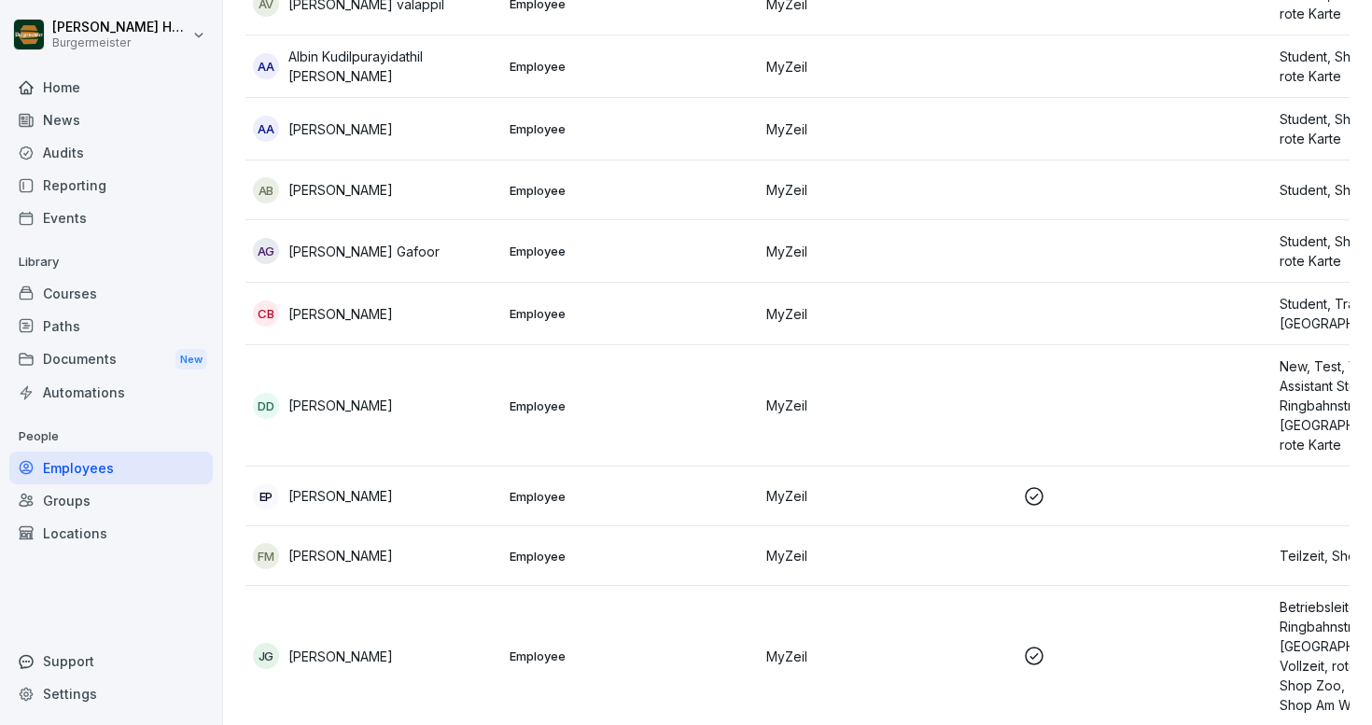
scroll to position [776, 0]
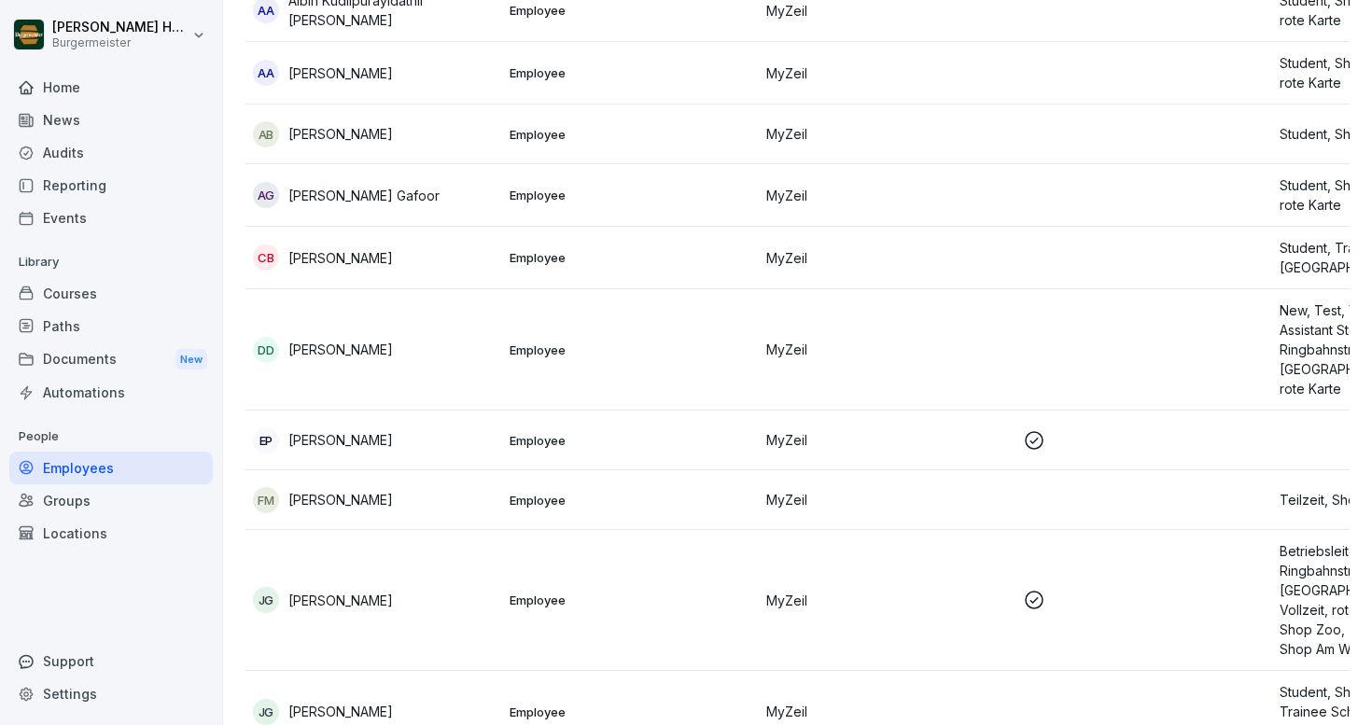
click at [357, 252] on p "[PERSON_NAME]" at bounding box center [340, 258] width 105 height 20
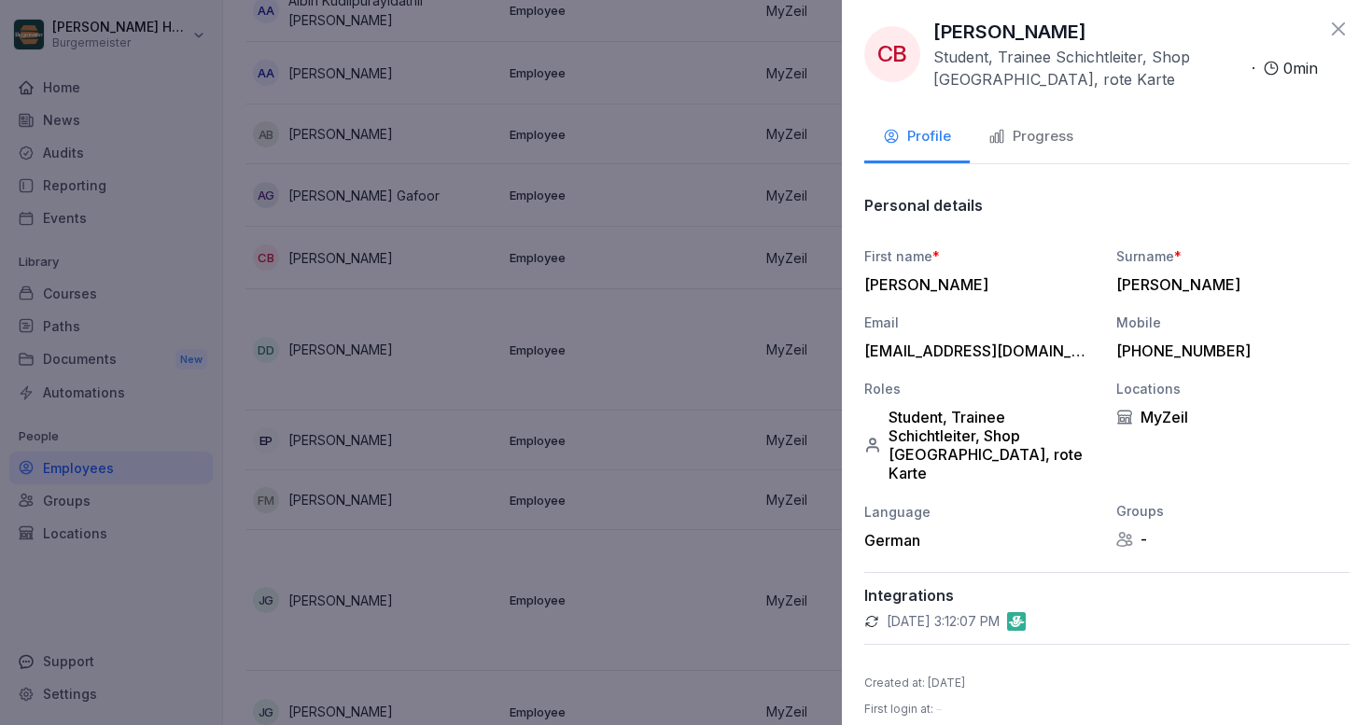
scroll to position [7, 0]
click at [1339, 28] on icon at bounding box center [1339, 30] width 22 height 22
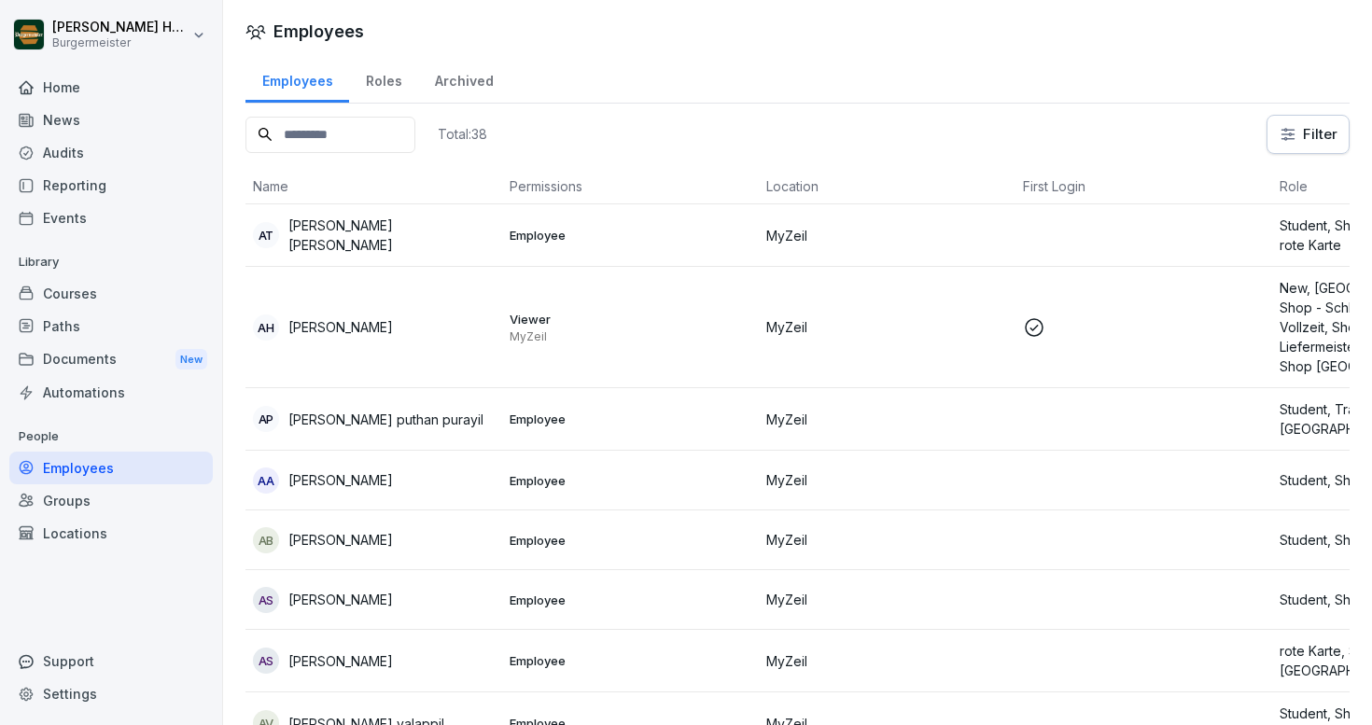
scroll to position [0, 0]
click at [1034, 326] on icon at bounding box center [1034, 327] width 22 height 22
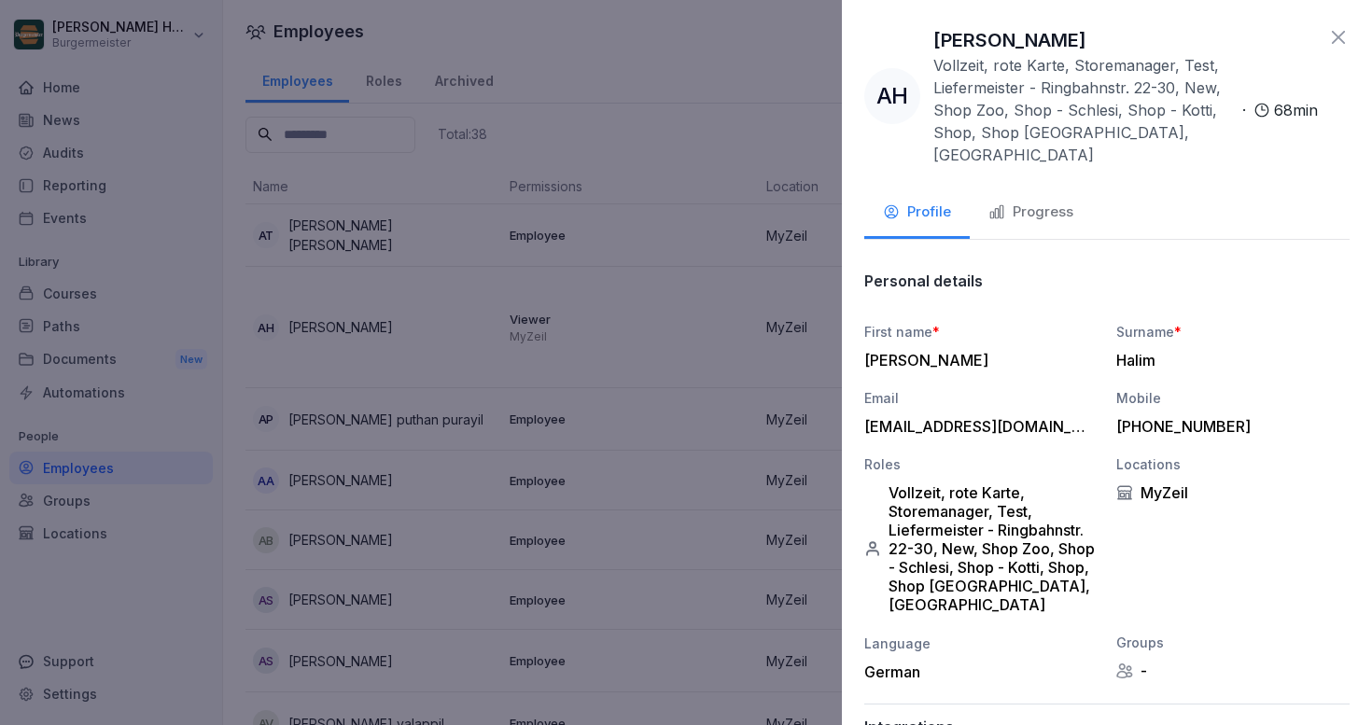
click at [1335, 31] on icon at bounding box center [1339, 37] width 22 height 22
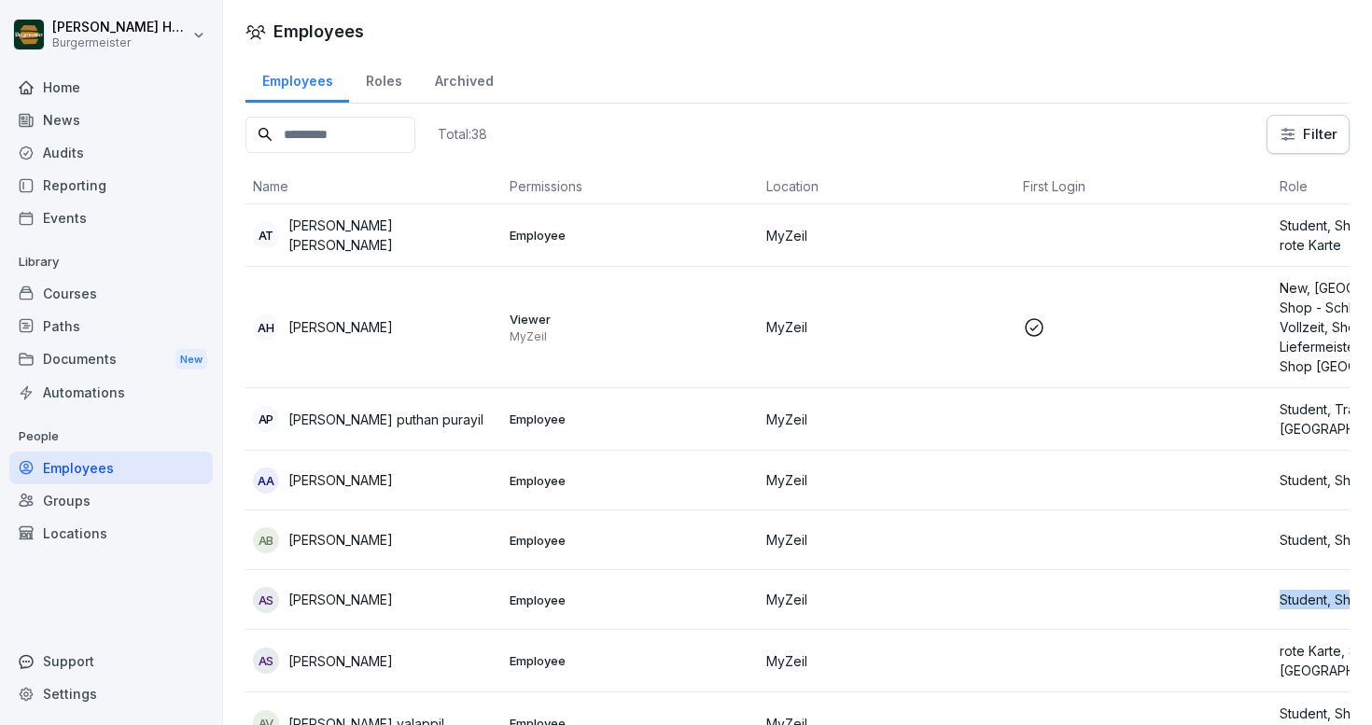
drag, startPoint x: 1185, startPoint y: 626, endPoint x: 1309, endPoint y: 605, distance: 125.9
click at [1309, 605] on tr "AS [PERSON_NAME] Employee MyZeil Student, Shop [GEOGRAPHIC_DATA]" at bounding box center [888, 600] width 1284 height 60
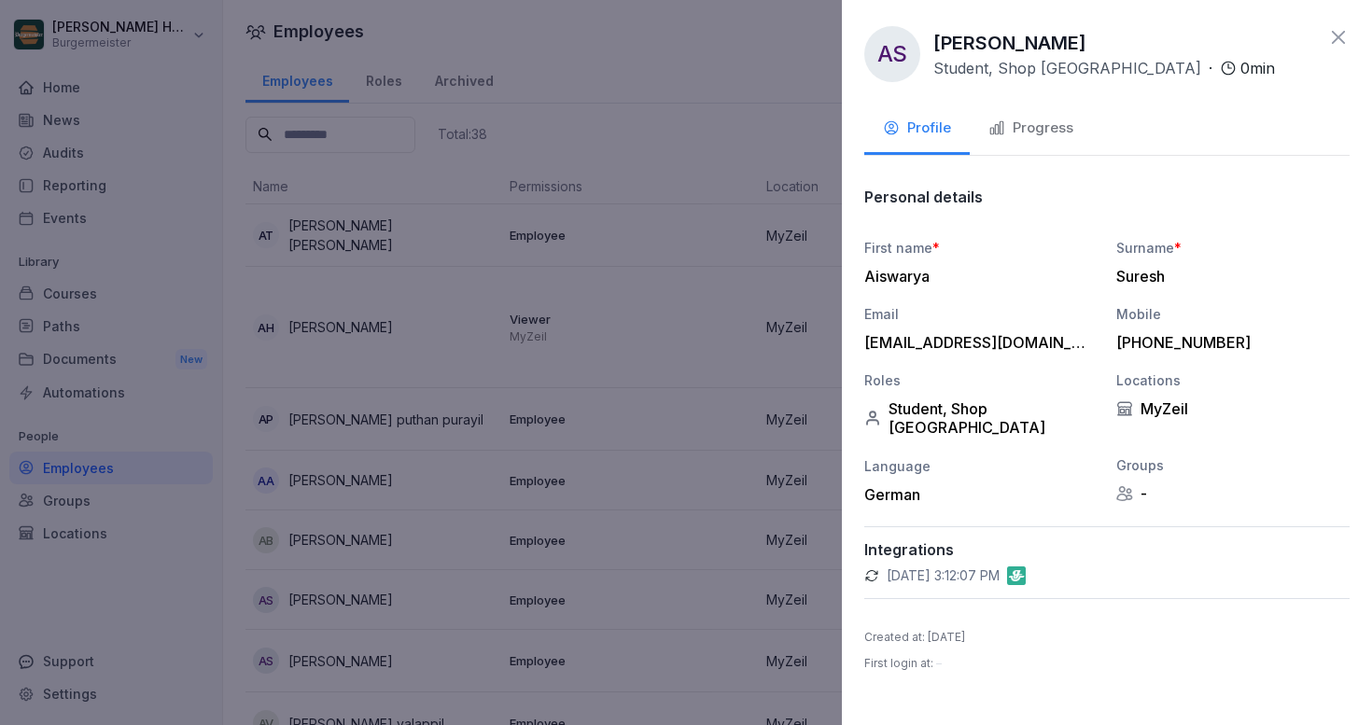
click at [1338, 35] on icon at bounding box center [1338, 37] width 13 height 13
